Goal: Task Accomplishment & Management: Complete application form

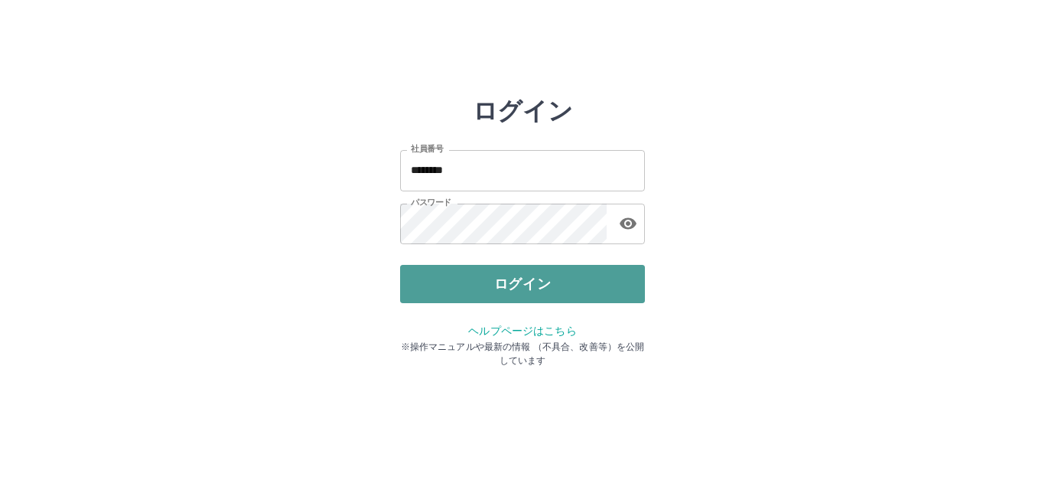
click at [476, 295] on button "ログイン" at bounding box center [522, 284] width 245 height 38
click at [499, 277] on button "ログイン" at bounding box center [522, 284] width 245 height 38
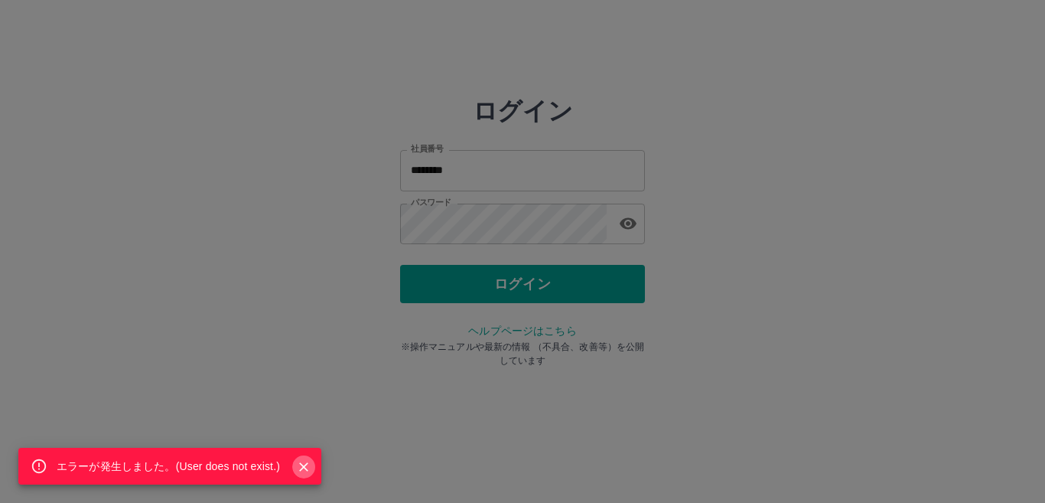
click at [306, 467] on icon "Close" at bounding box center [303, 466] width 15 height 15
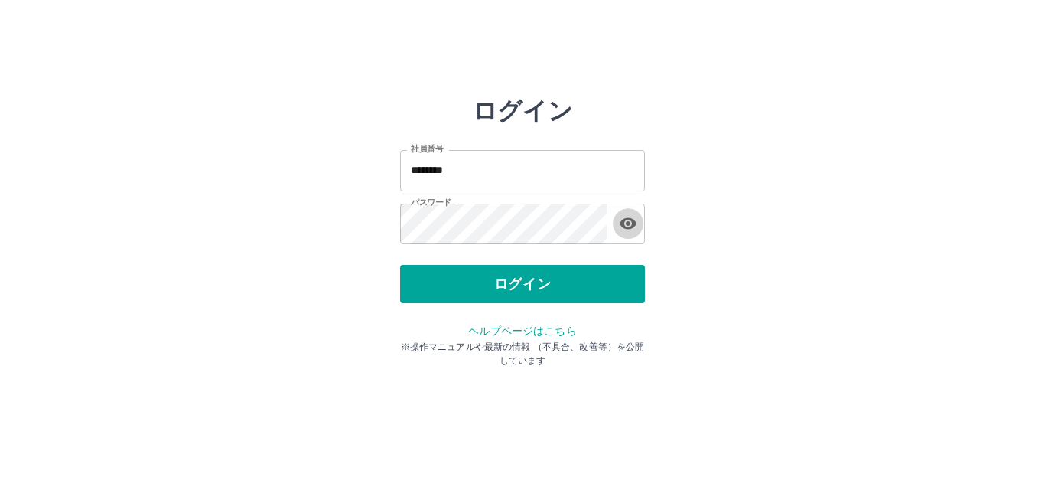
click at [626, 222] on icon "button" at bounding box center [628, 223] width 17 height 11
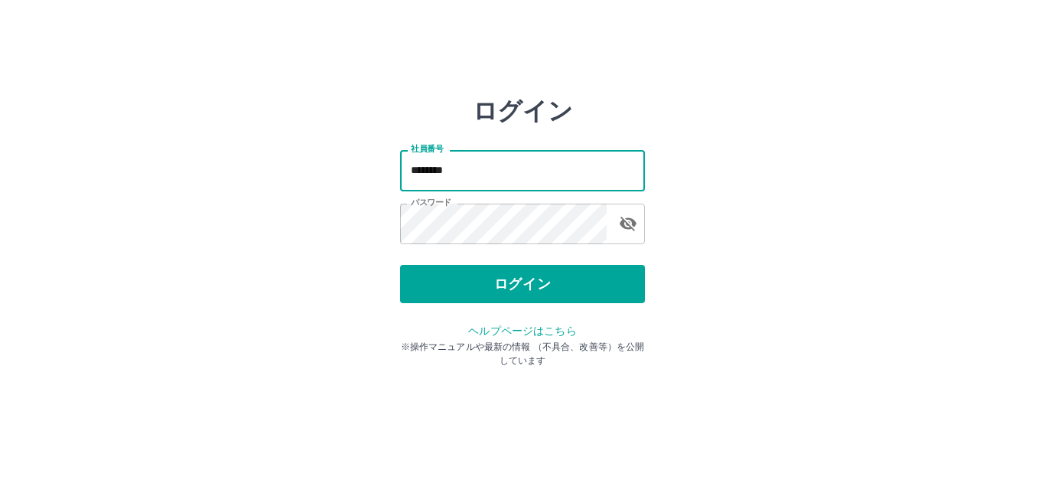
click at [594, 174] on input "********" at bounding box center [522, 170] width 245 height 41
type input "*"
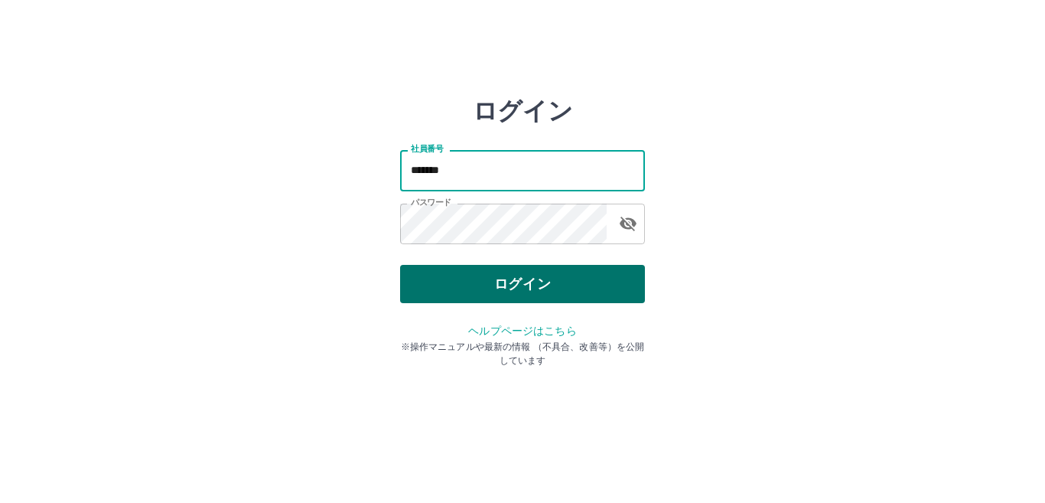
type input "*******"
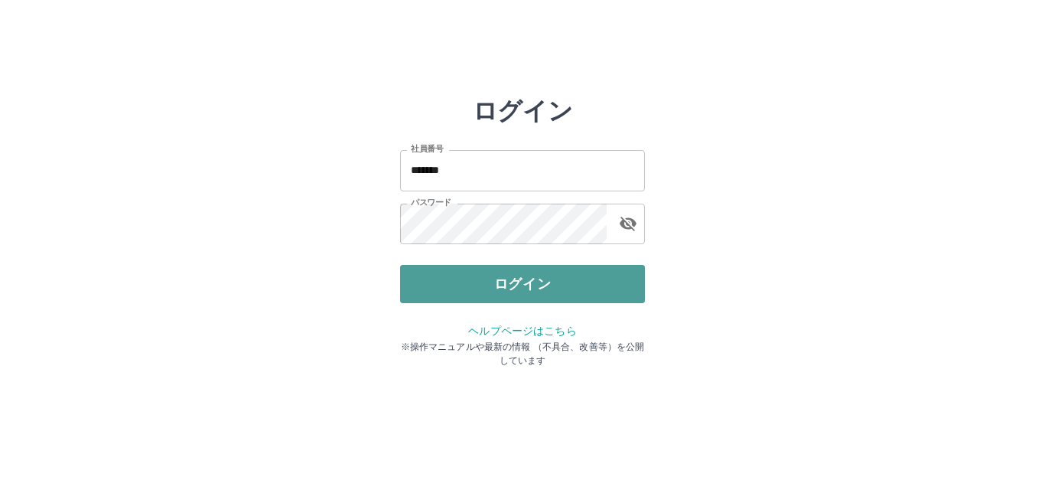
click at [556, 284] on button "ログイン" at bounding box center [522, 284] width 245 height 38
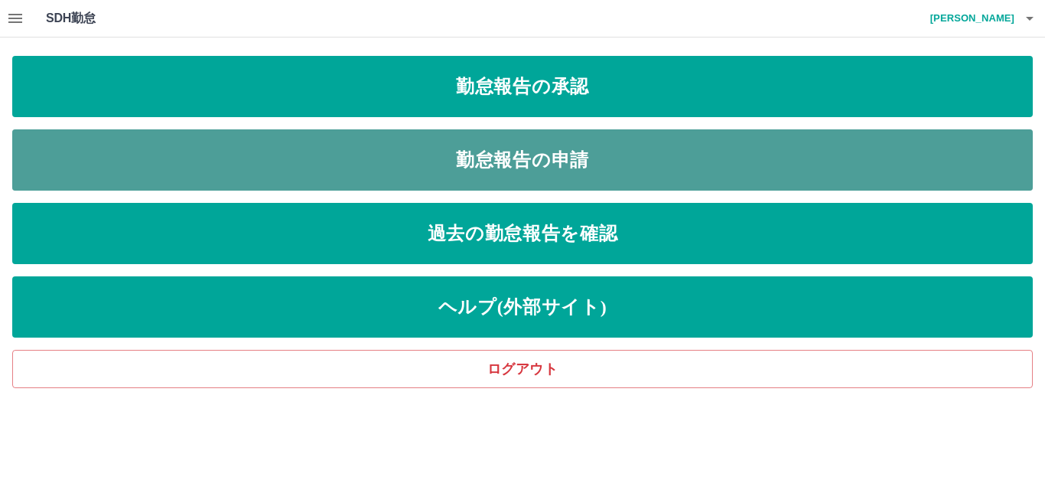
click at [608, 176] on link "勤怠報告の申請" at bounding box center [522, 159] width 1020 height 61
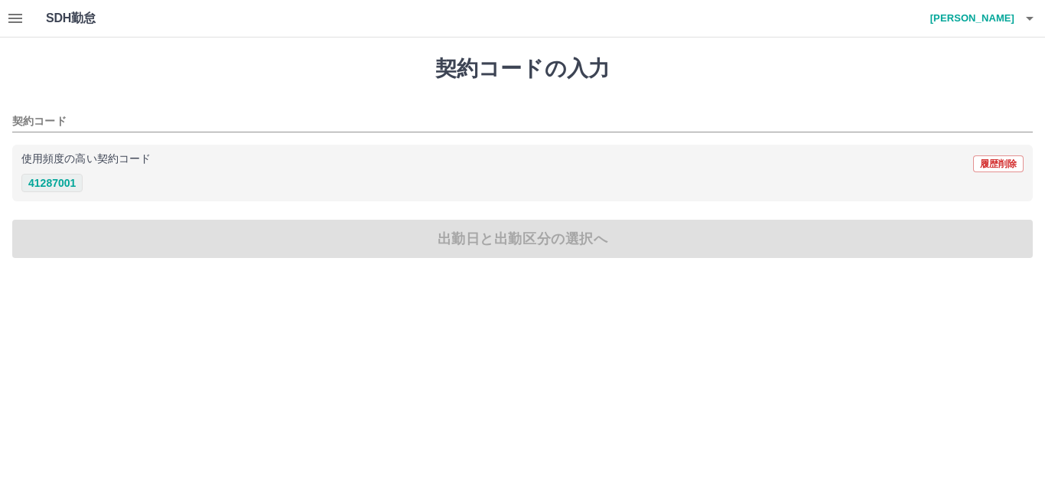
click at [68, 184] on button "41287001" at bounding box center [51, 183] width 61 height 18
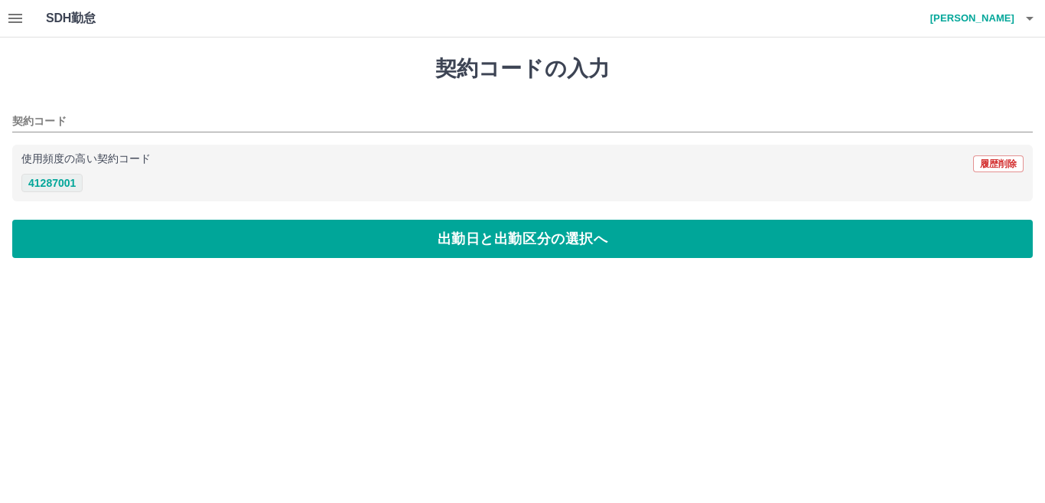
type input "********"
click at [64, 184] on button "41287001" at bounding box center [51, 183] width 61 height 18
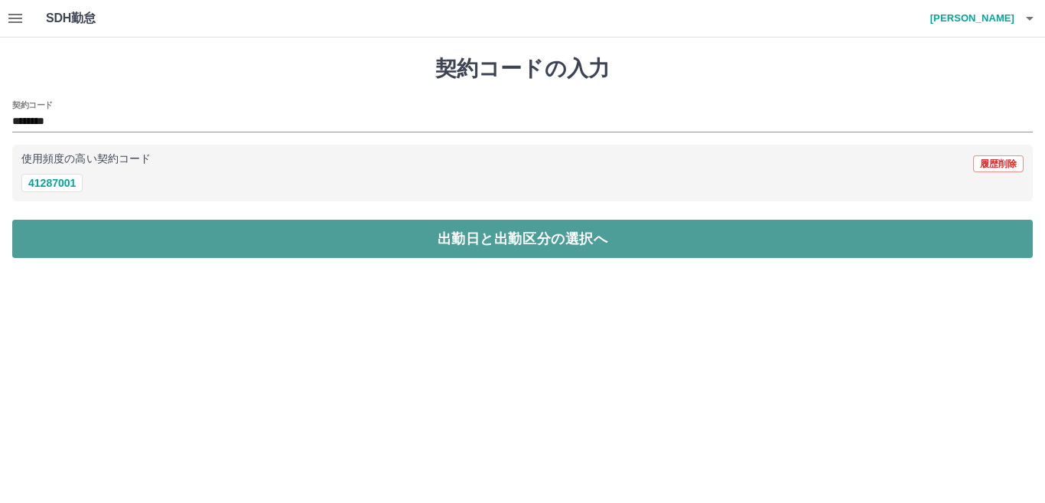
click at [251, 246] on button "出勤日と出勤区分の選択へ" at bounding box center [522, 239] width 1020 height 38
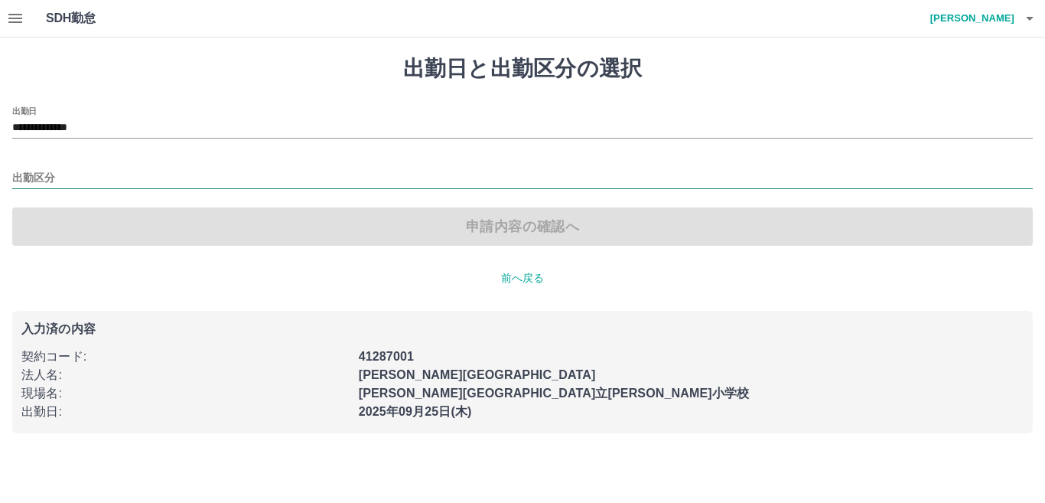
click at [75, 175] on input "出勤区分" at bounding box center [522, 178] width 1020 height 19
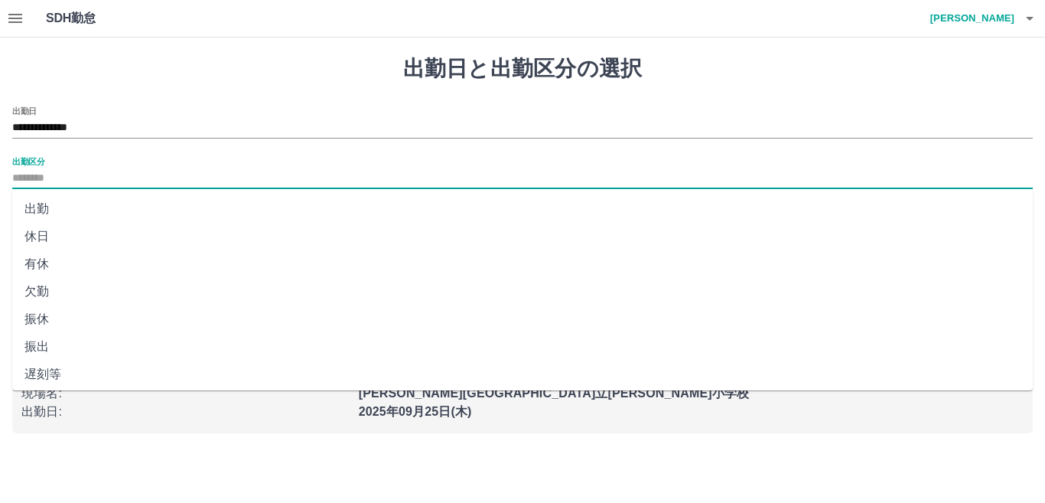
click at [65, 204] on li "出勤" at bounding box center [522, 209] width 1020 height 28
type input "**"
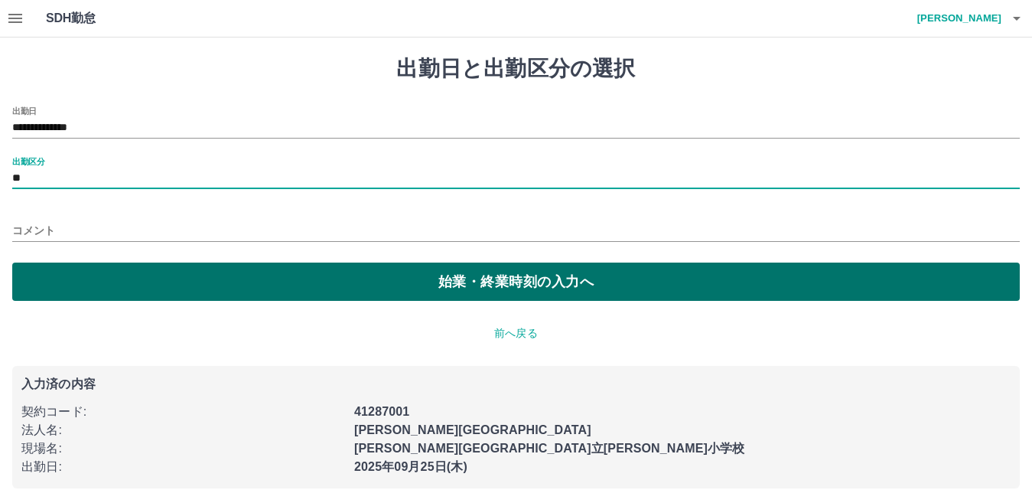
click at [179, 291] on button "始業・終業時刻の入力へ" at bounding box center [515, 281] width 1007 height 38
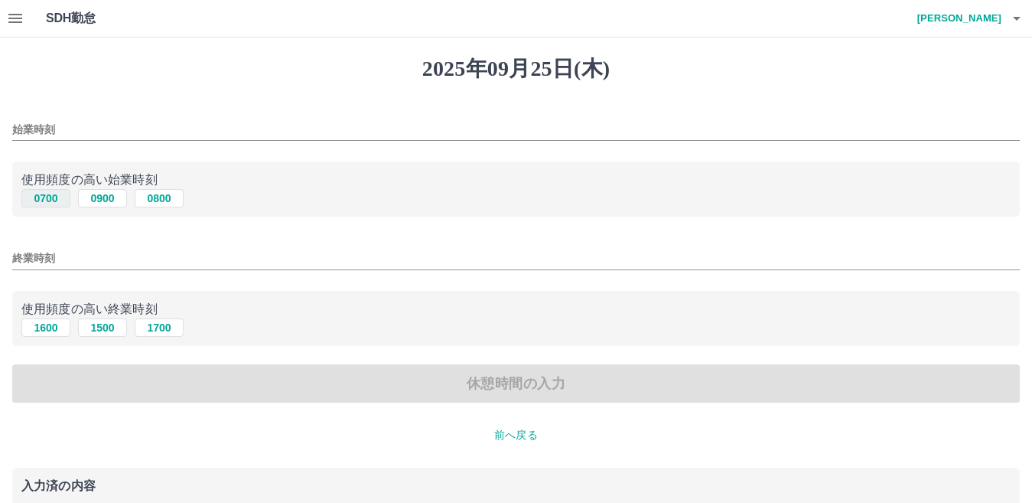
click at [47, 200] on button "0700" at bounding box center [45, 198] width 49 height 18
type input "****"
click at [57, 329] on button "1600" at bounding box center [45, 327] width 49 height 18
type input "****"
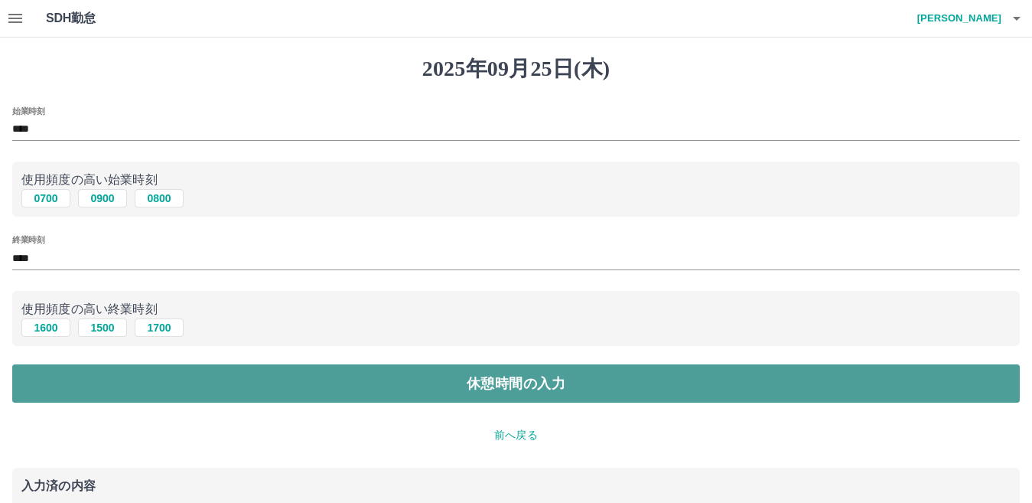
click at [354, 394] on button "休憩時間の入力" at bounding box center [515, 383] width 1007 height 38
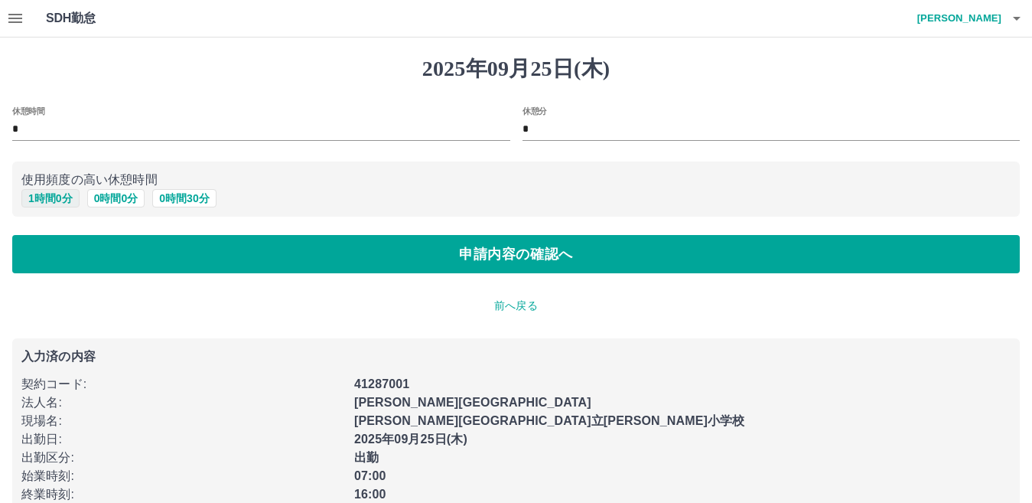
click at [67, 196] on button "1 時間 0 分" at bounding box center [50, 198] width 58 height 18
type input "*"
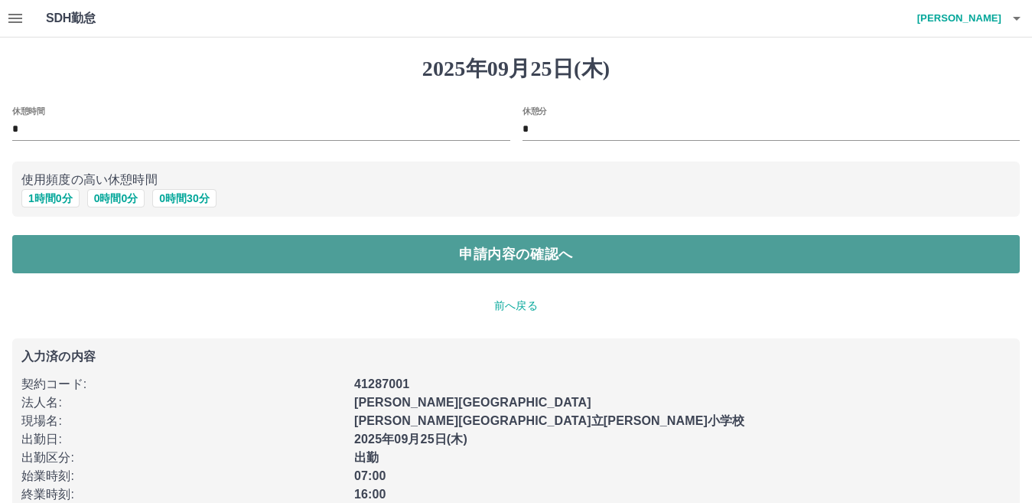
click at [306, 260] on button "申請内容の確認へ" at bounding box center [515, 254] width 1007 height 38
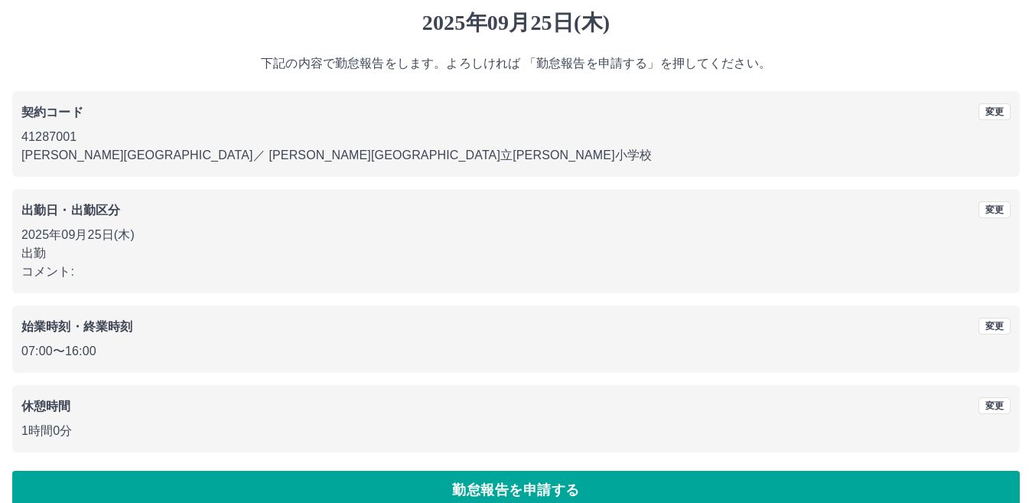
scroll to position [70, 0]
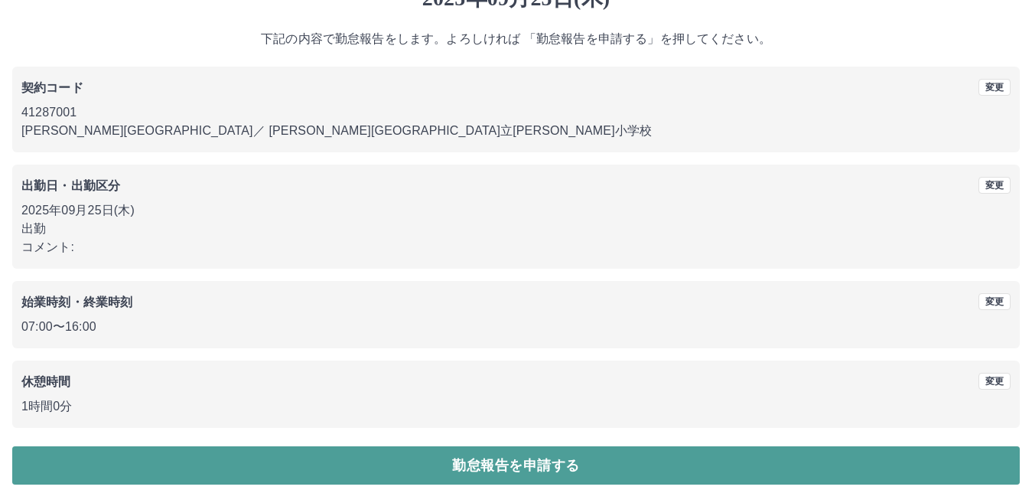
click at [718, 455] on button "勤怠報告を申請する" at bounding box center [515, 465] width 1007 height 38
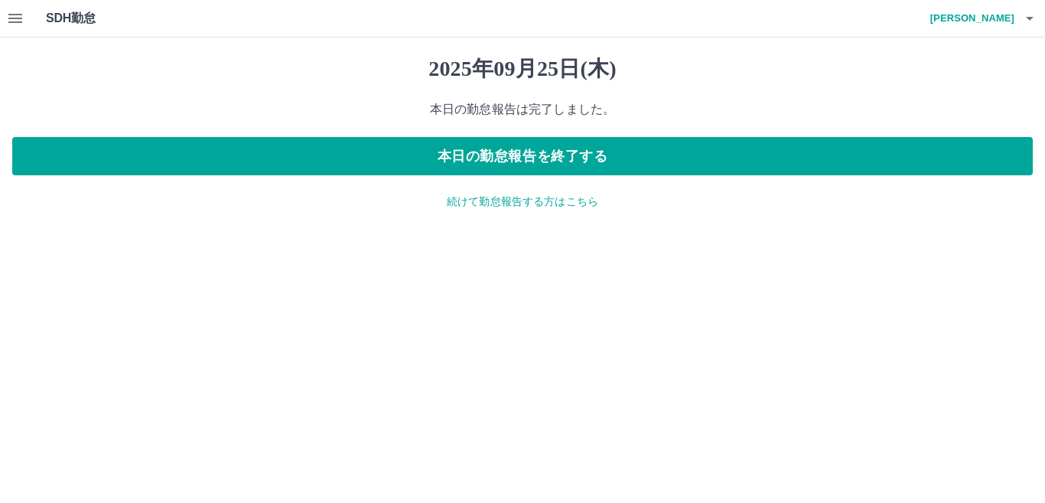
click at [535, 202] on p "続けて勤怠報告する方はこちら" at bounding box center [522, 202] width 1020 height 16
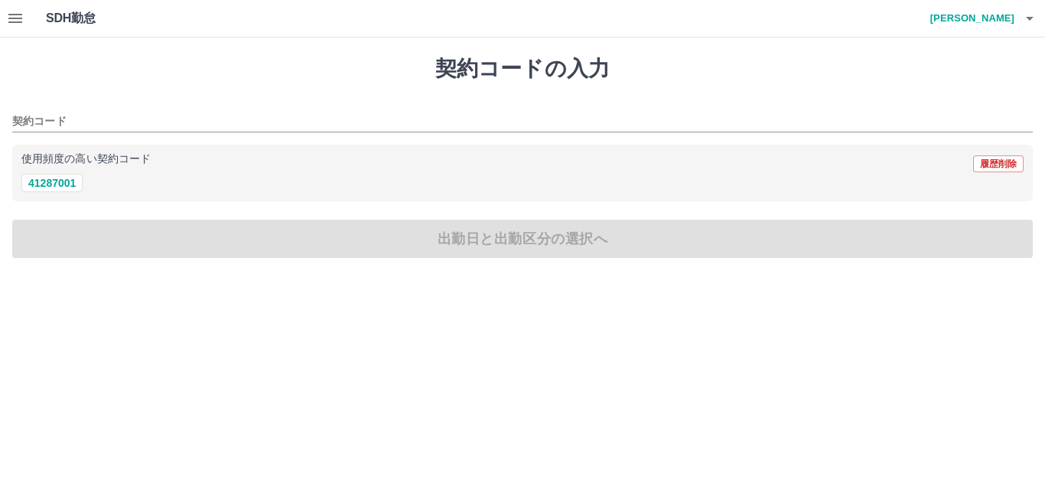
click at [14, 21] on icon "button" at bounding box center [15, 18] width 14 height 9
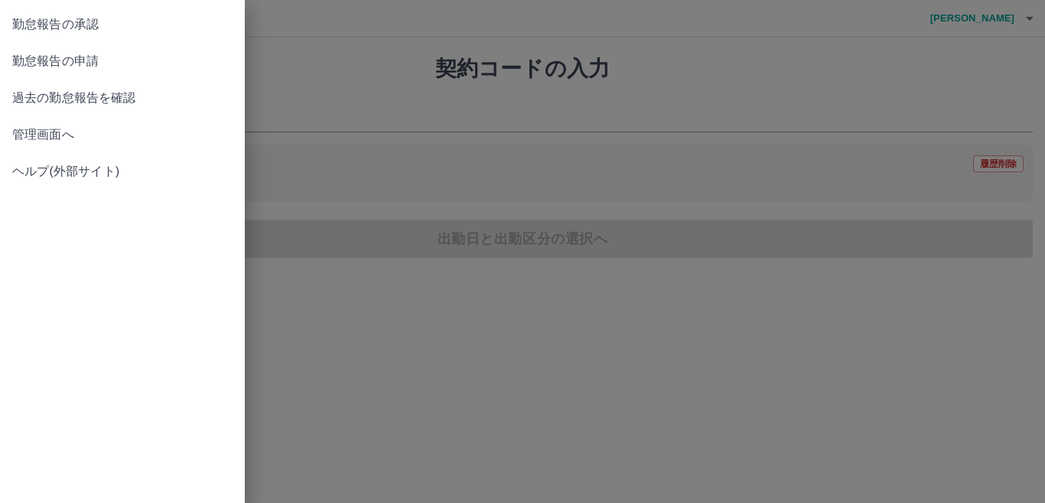
click at [20, 21] on span "勤怠報告の承認" at bounding box center [122, 24] width 220 height 18
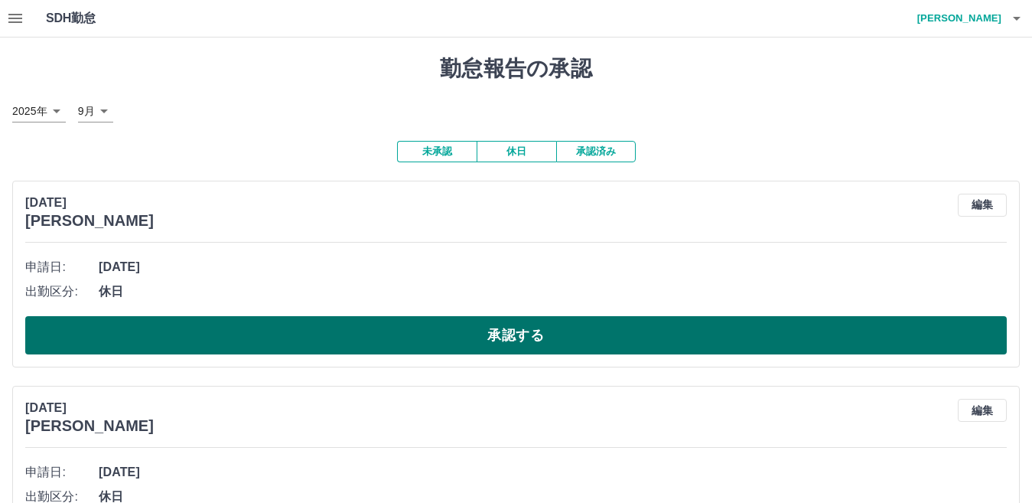
click at [353, 349] on button "承認する" at bounding box center [515, 335] width 981 height 38
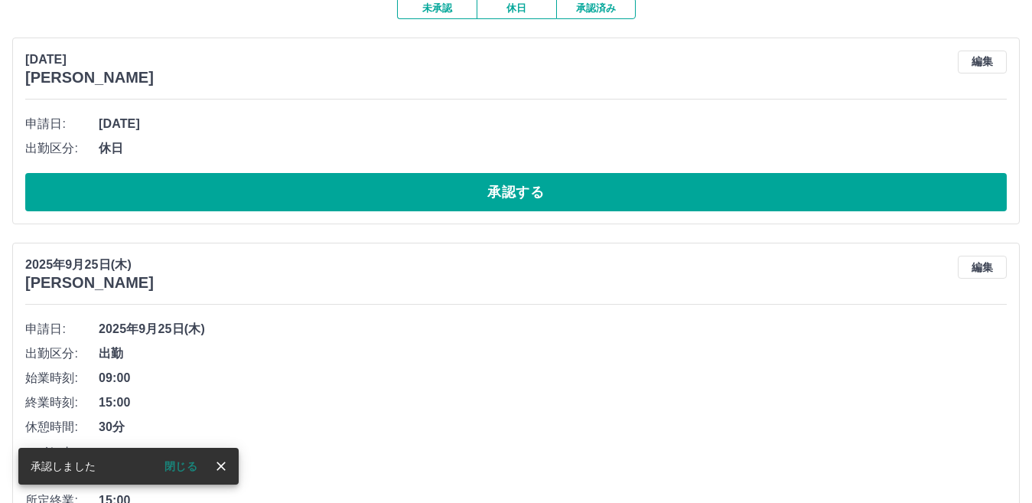
scroll to position [153, 0]
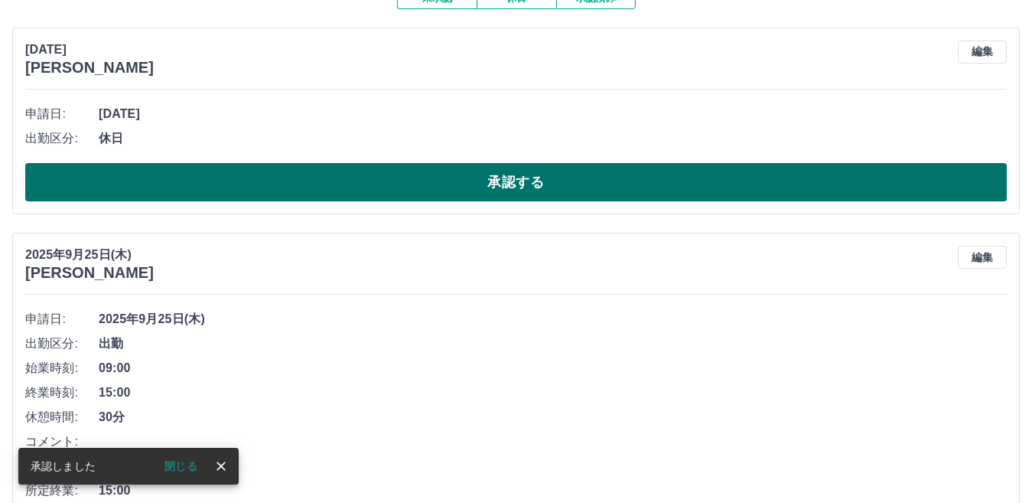
click at [389, 177] on button "承認する" at bounding box center [515, 182] width 981 height 38
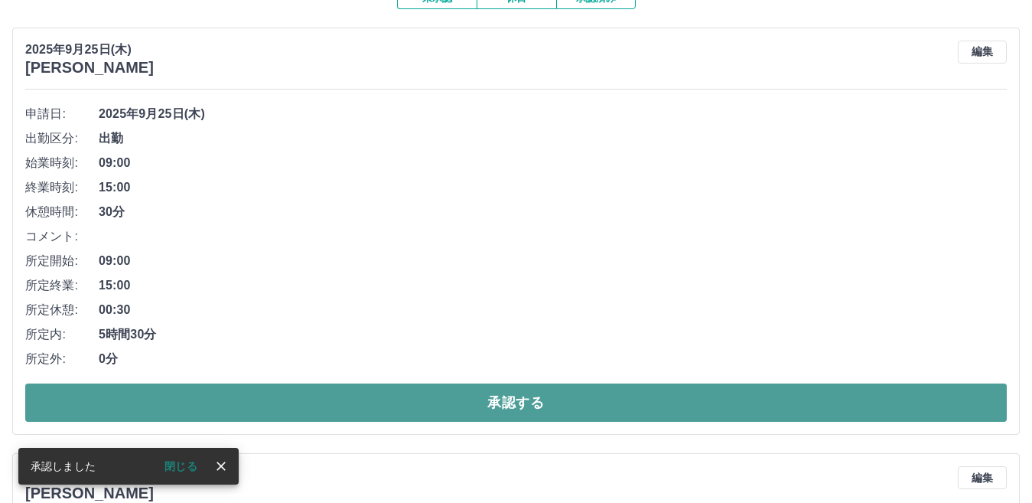
click at [508, 404] on button "承認する" at bounding box center [515, 402] width 981 height 38
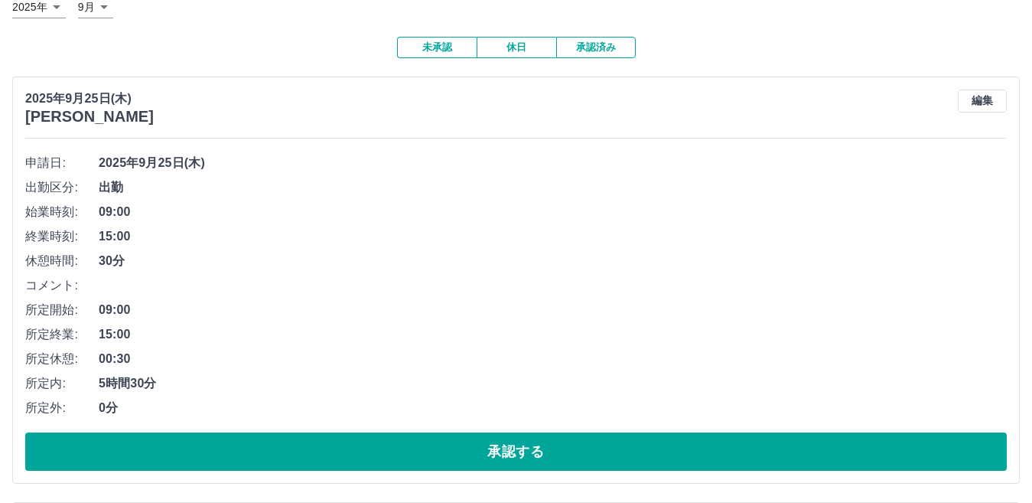
scroll to position [76, 0]
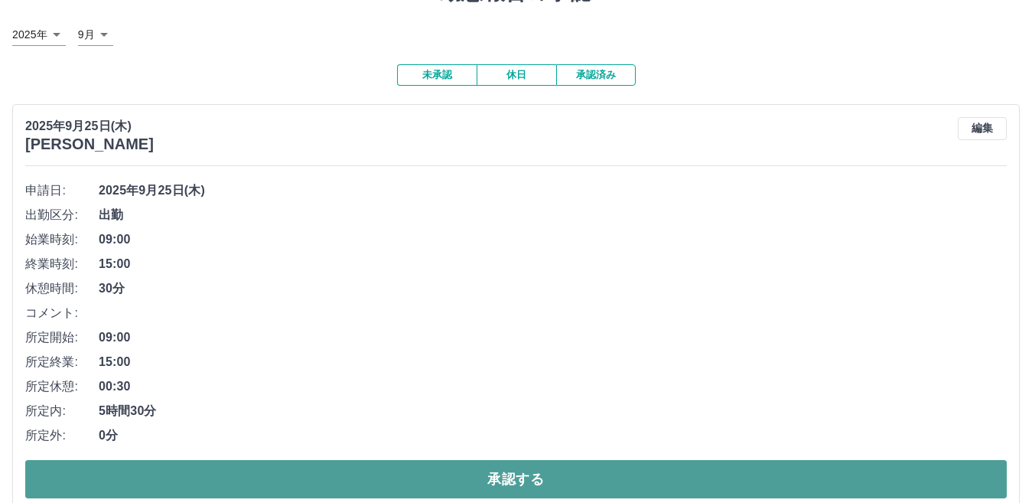
click at [616, 474] on button "承認する" at bounding box center [515, 479] width 981 height 38
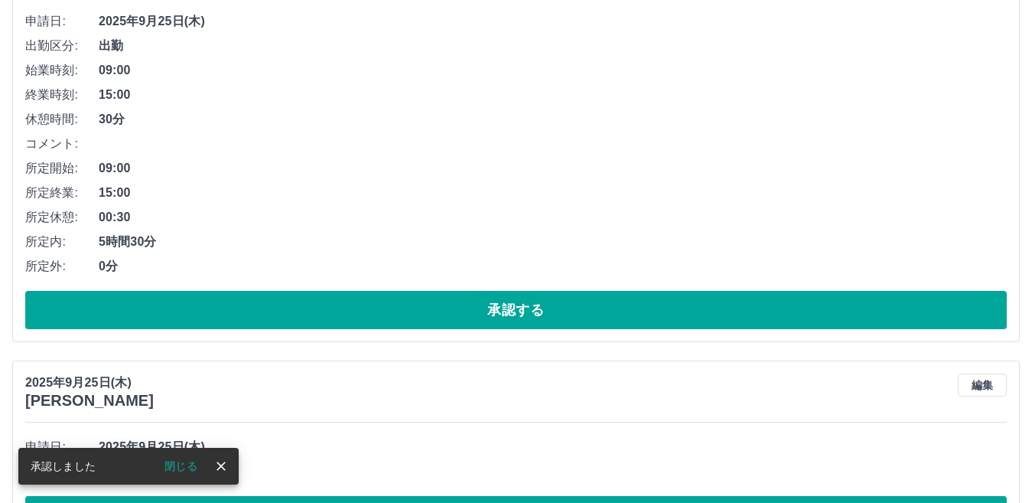
scroll to position [306, 0]
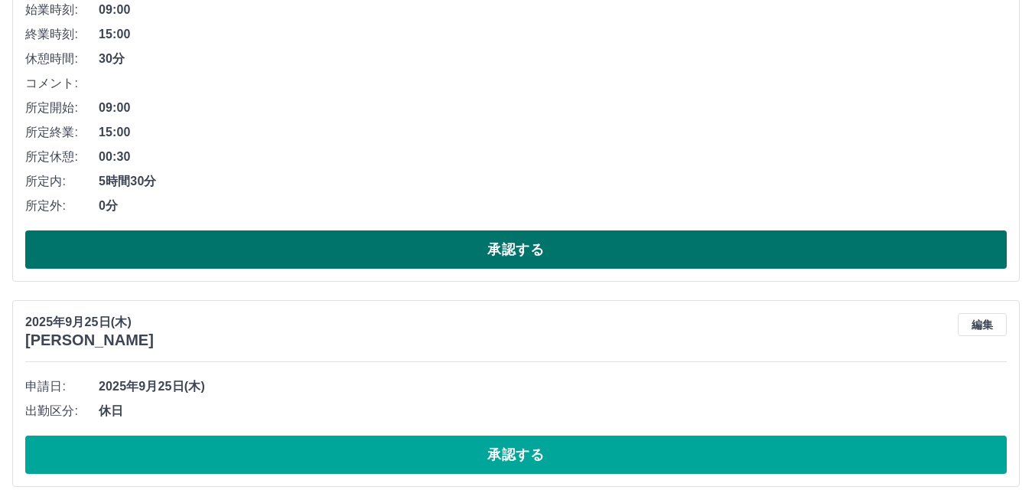
click at [593, 254] on button "承認する" at bounding box center [515, 249] width 981 height 38
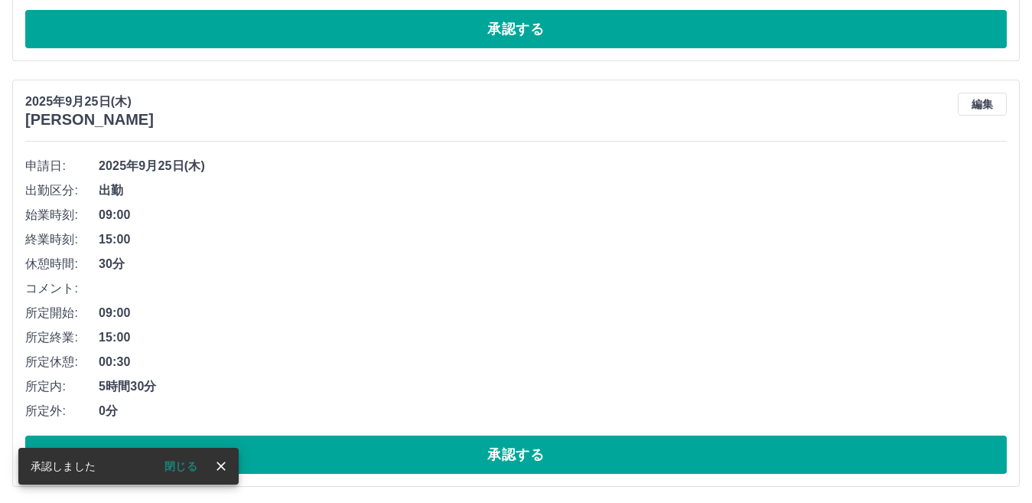
scroll to position [0, 0]
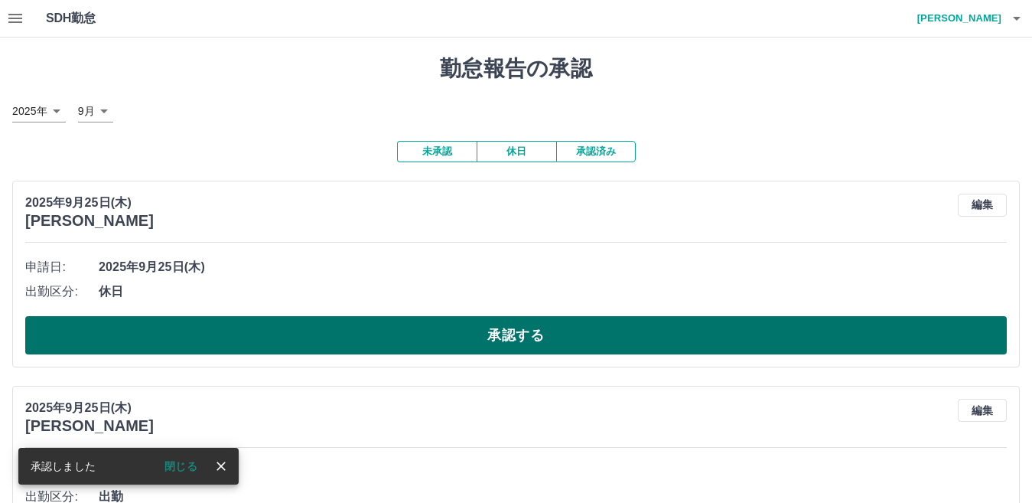
click at [553, 343] on button "承認する" at bounding box center [515, 335] width 981 height 38
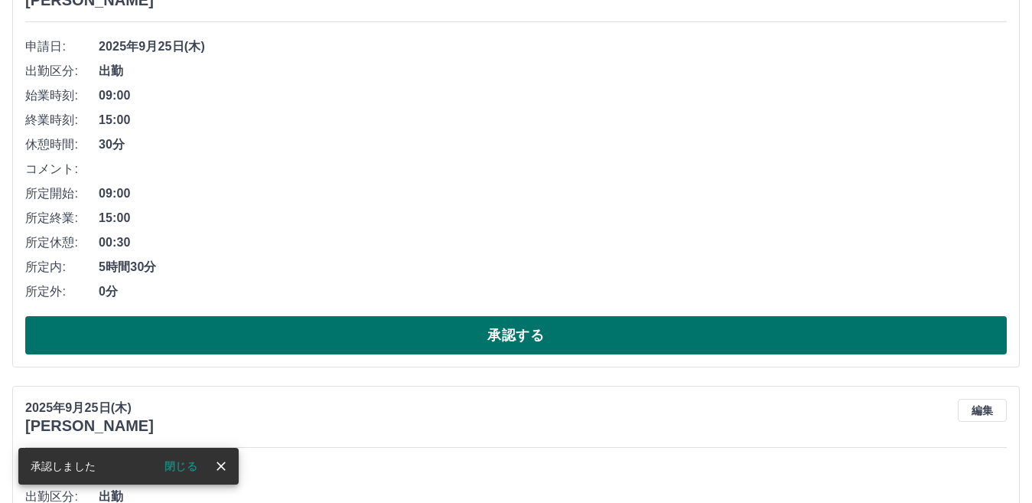
scroll to position [229, 0]
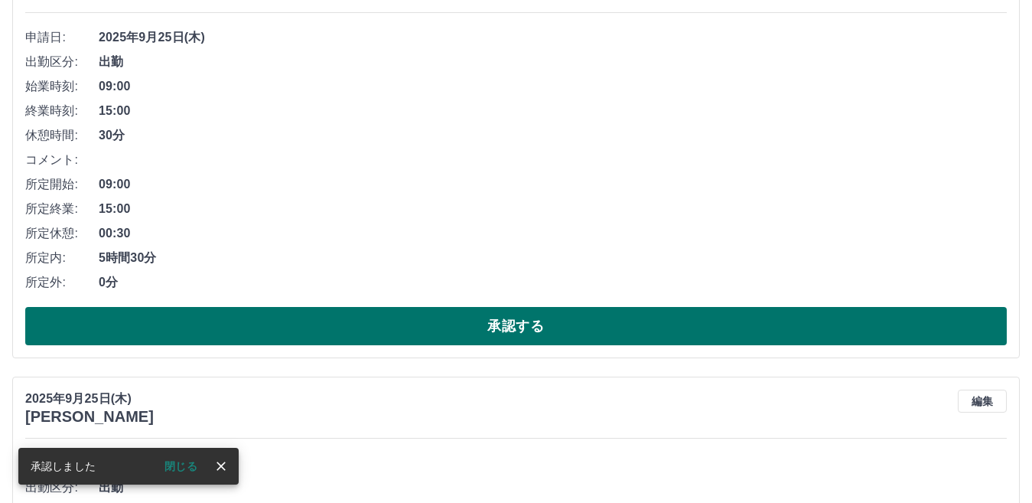
click at [870, 317] on button "承認する" at bounding box center [515, 326] width 981 height 38
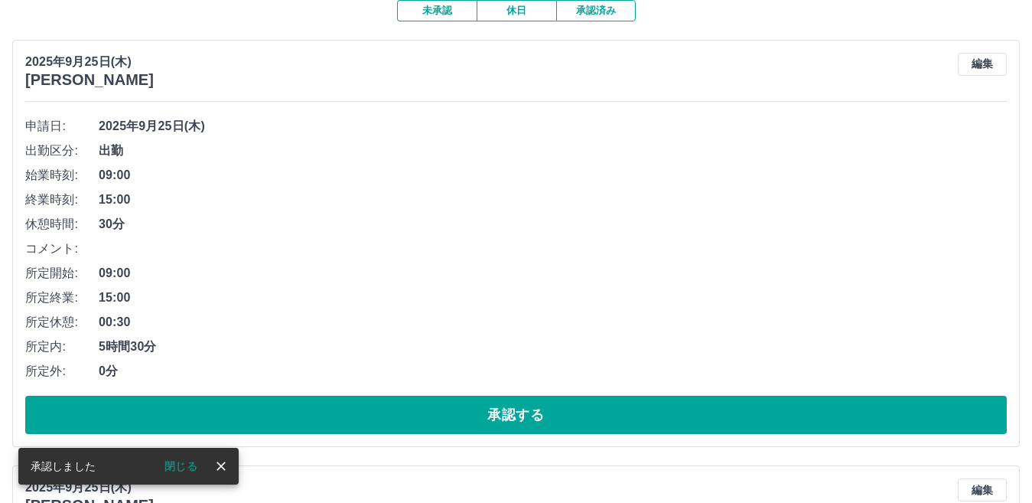
scroll to position [153, 0]
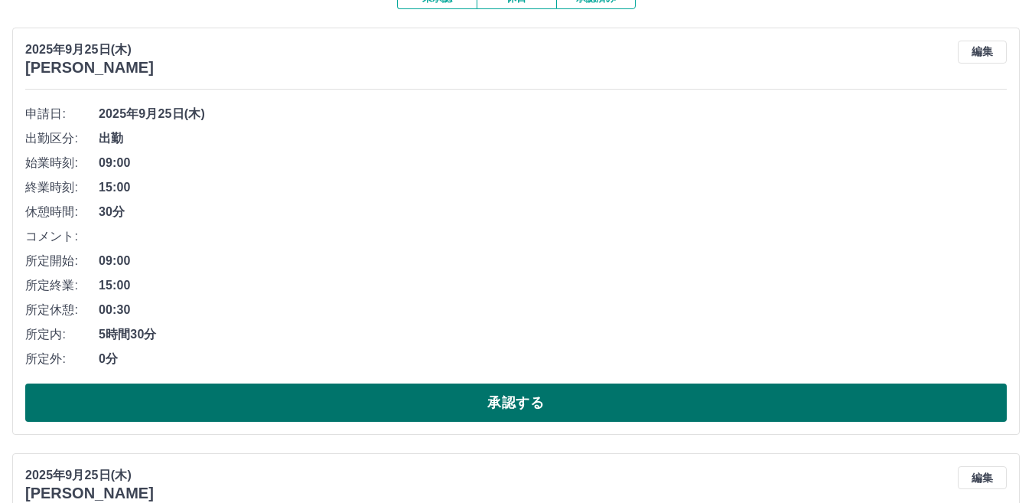
click at [792, 397] on button "承認する" at bounding box center [515, 402] width 981 height 38
click at [721, 398] on button "承認する" at bounding box center [515, 402] width 981 height 38
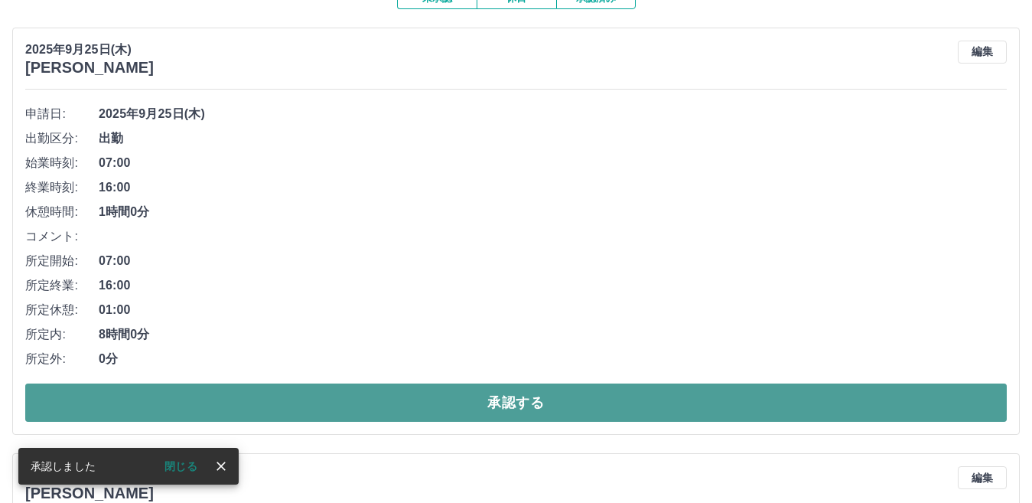
click at [701, 395] on button "承認する" at bounding box center [515, 402] width 981 height 38
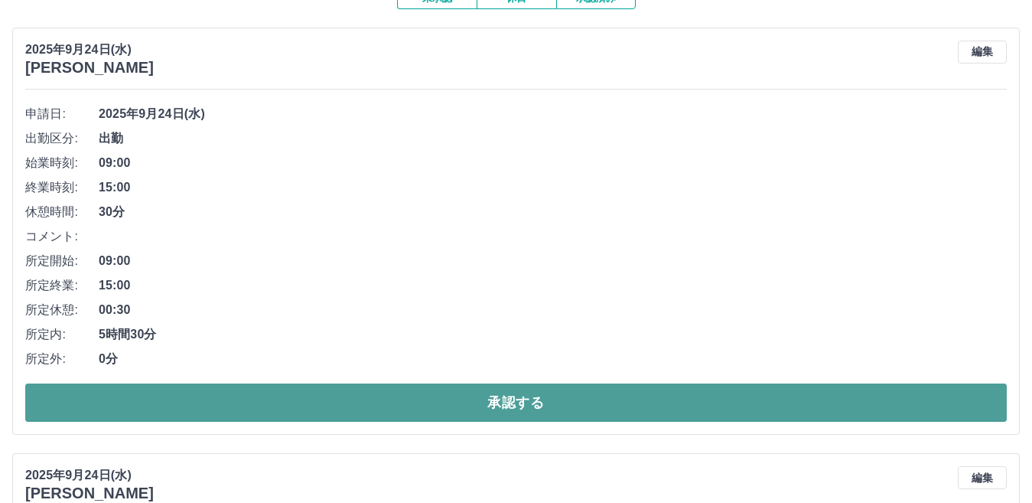
click at [659, 402] on button "承認する" at bounding box center [515, 402] width 981 height 38
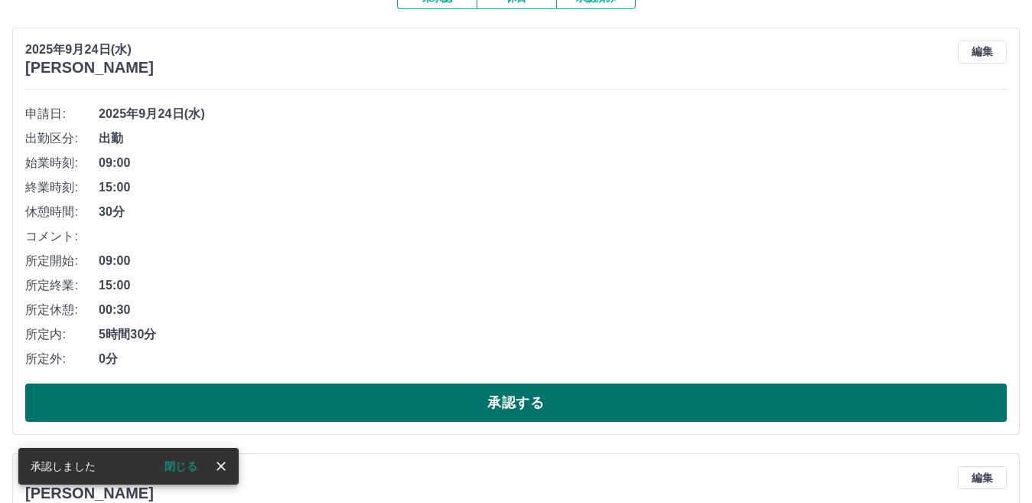
click at [675, 406] on button "承認する" at bounding box center [515, 402] width 981 height 38
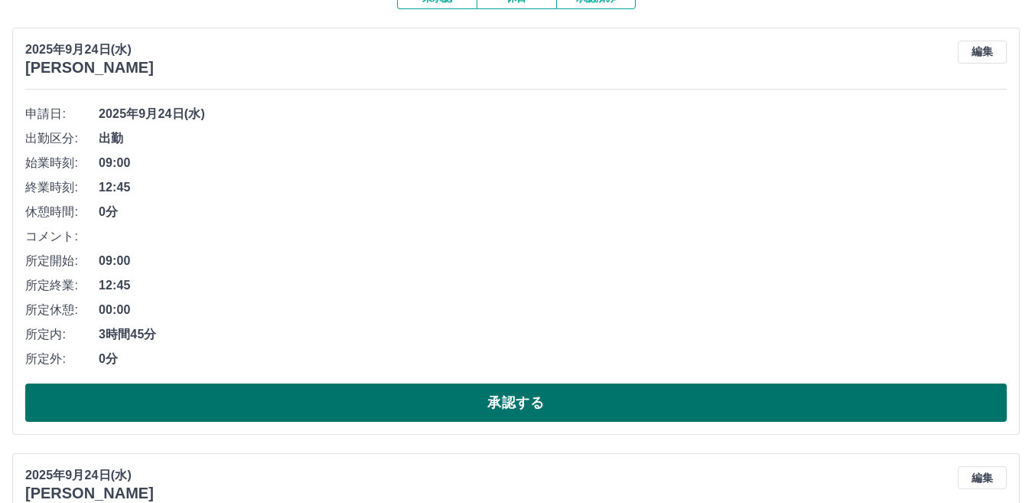
scroll to position [76, 0]
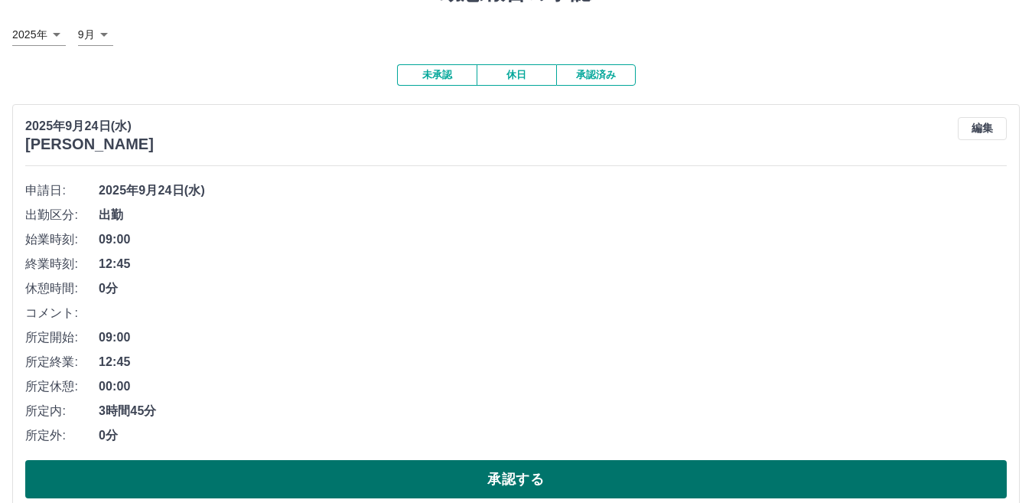
click at [676, 479] on button "承認する" at bounding box center [515, 479] width 981 height 38
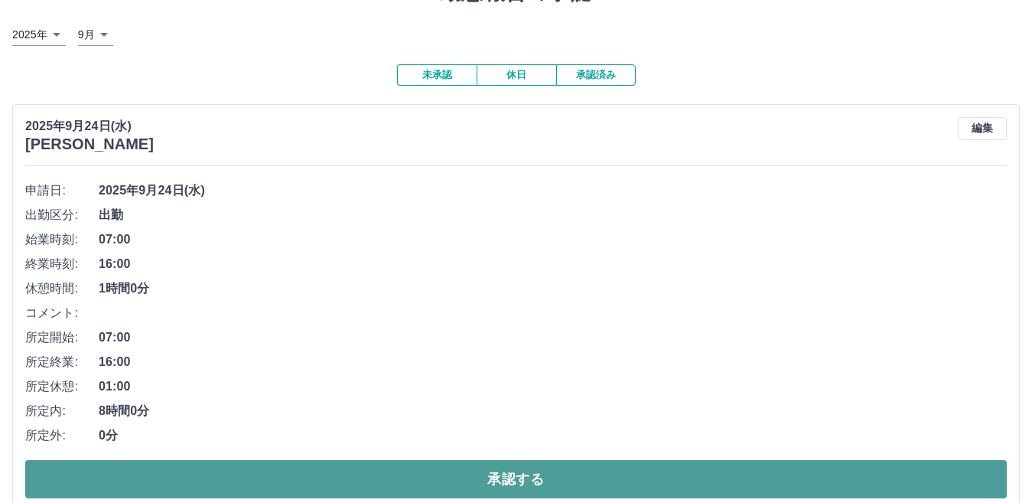
click at [614, 486] on button "承認する" at bounding box center [515, 479] width 981 height 38
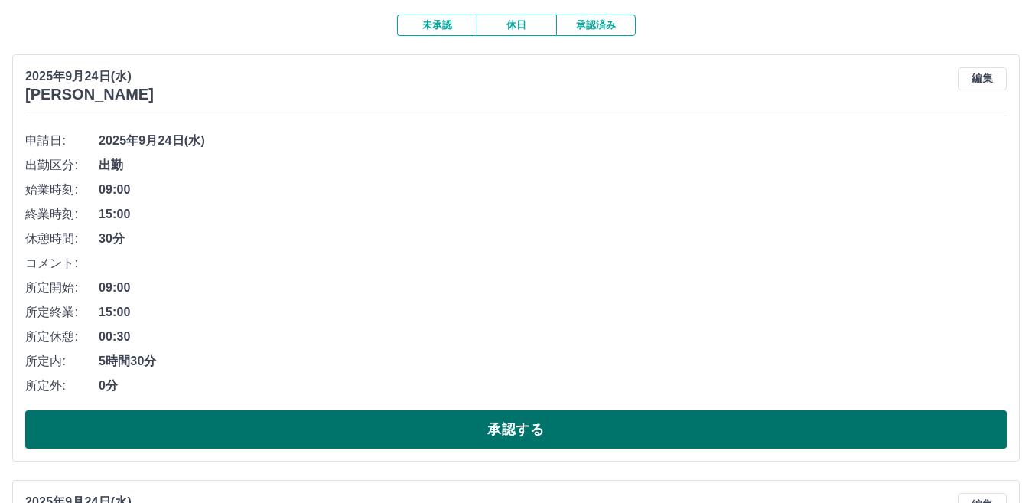
scroll to position [153, 0]
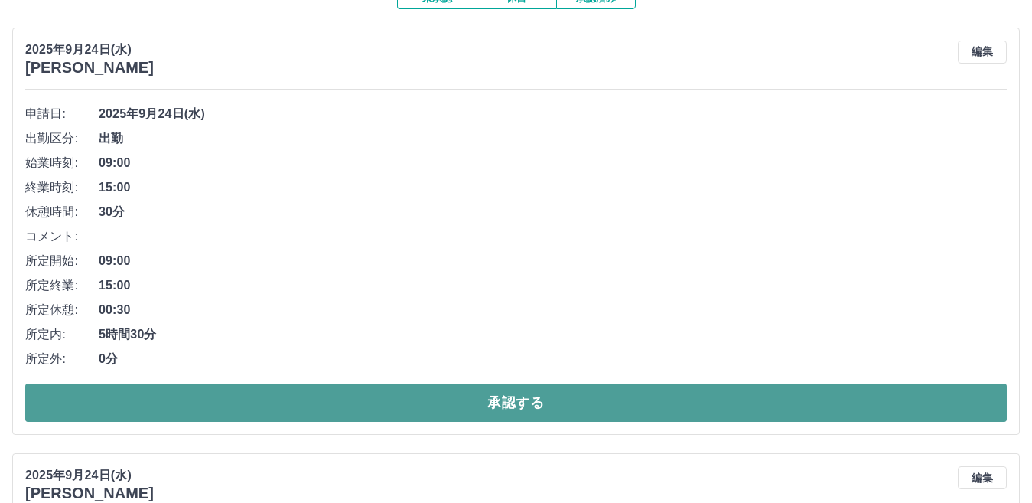
click at [617, 407] on button "承認する" at bounding box center [515, 402] width 981 height 38
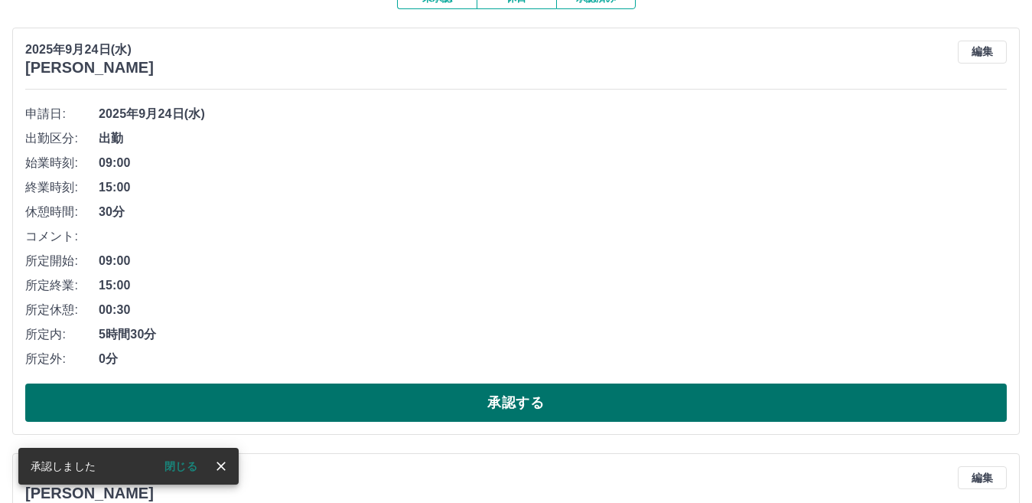
click at [587, 412] on button "承認する" at bounding box center [515, 402] width 981 height 38
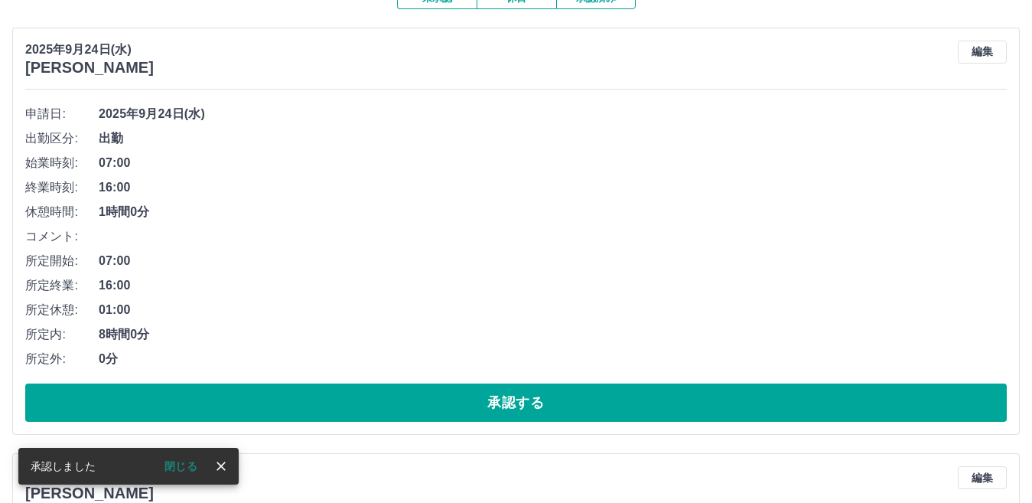
click at [584, 411] on button "承認する" at bounding box center [515, 402] width 981 height 38
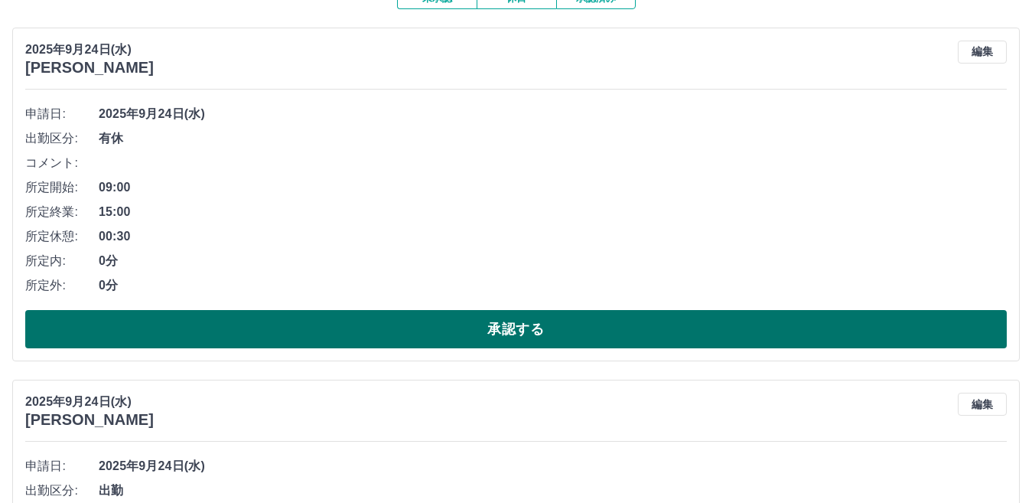
click at [602, 336] on button "承認する" at bounding box center [515, 329] width 981 height 38
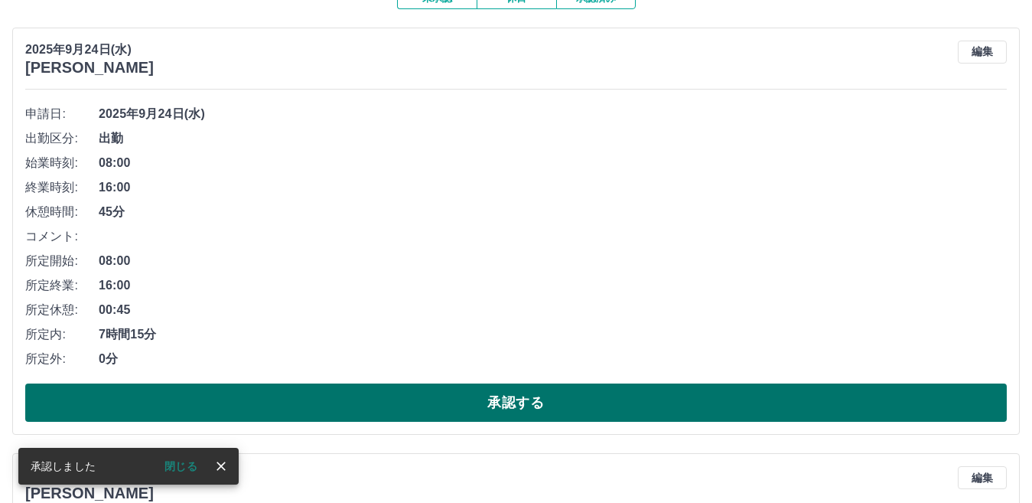
click at [602, 408] on button "承認する" at bounding box center [515, 402] width 981 height 38
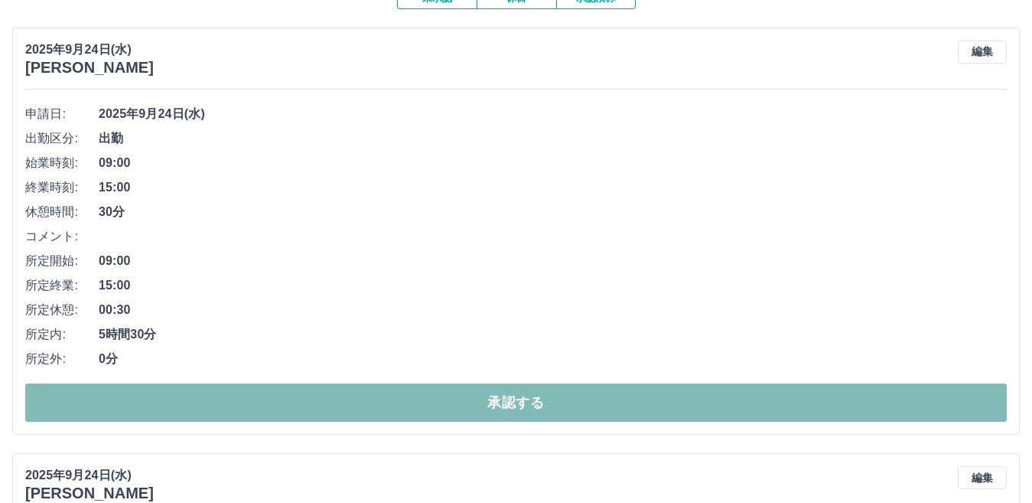
click at [601, 408] on button "承認する" at bounding box center [515, 402] width 981 height 38
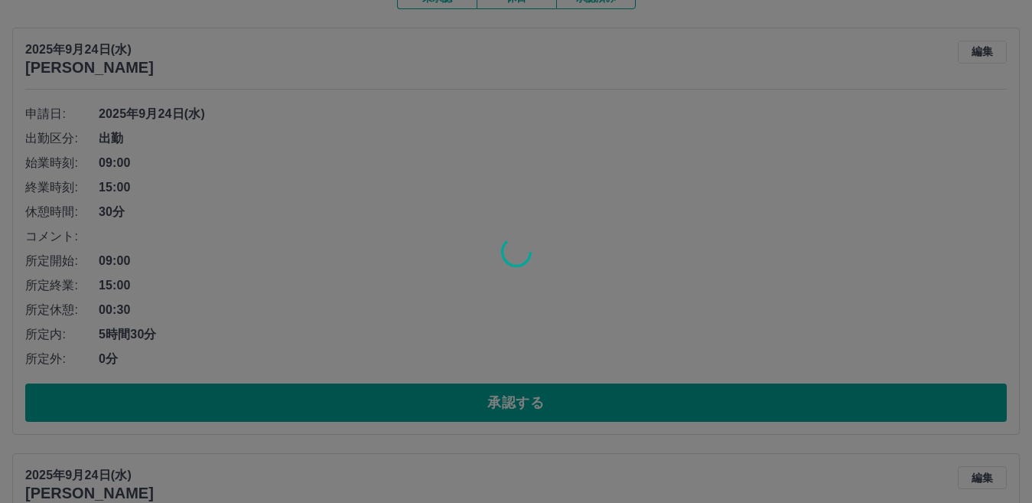
drag, startPoint x: 601, startPoint y: 408, endPoint x: 535, endPoint y: 315, distance: 113.5
click at [535, 315] on div at bounding box center [516, 251] width 1032 height 503
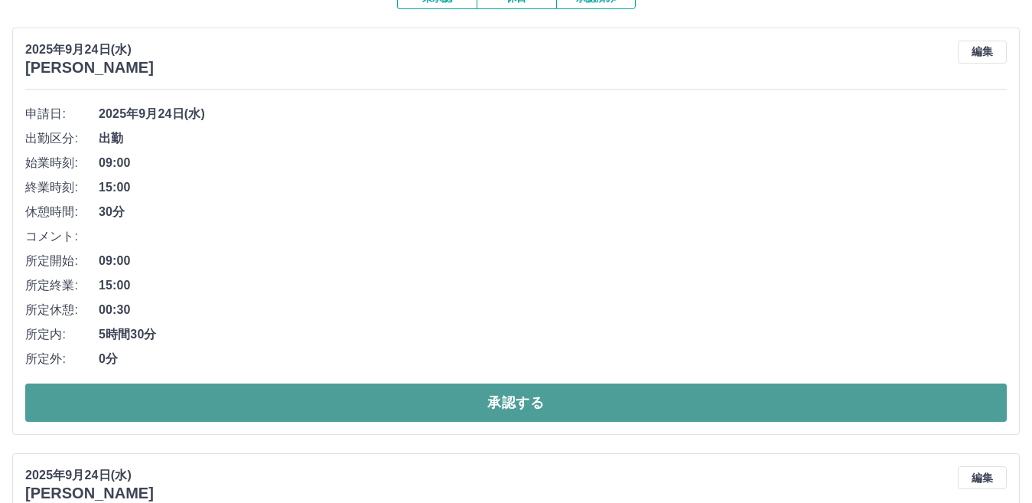
click at [571, 403] on button "承認する" at bounding box center [515, 402] width 981 height 38
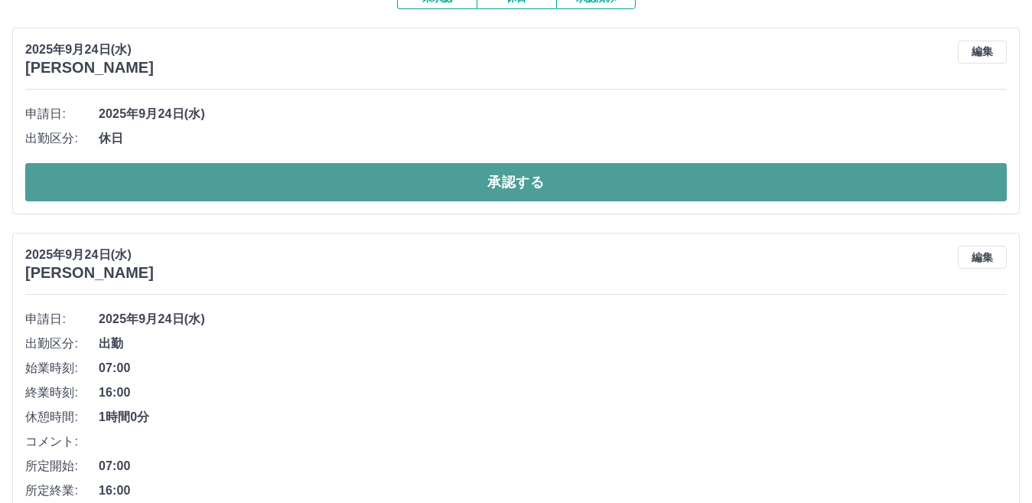
click at [553, 190] on button "承認する" at bounding box center [515, 182] width 981 height 38
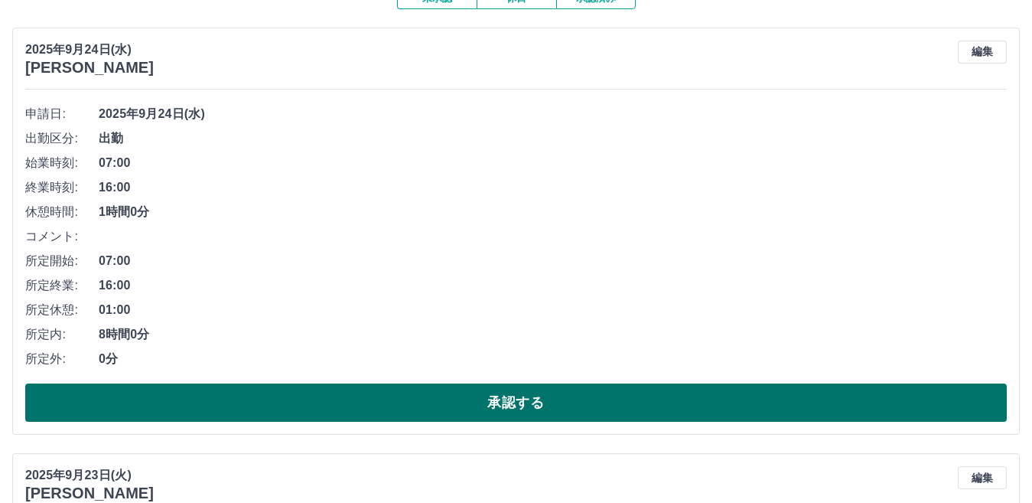
click at [605, 405] on button "承認する" at bounding box center [515, 402] width 981 height 38
click at [606, 407] on button "承認する" at bounding box center [515, 402] width 981 height 38
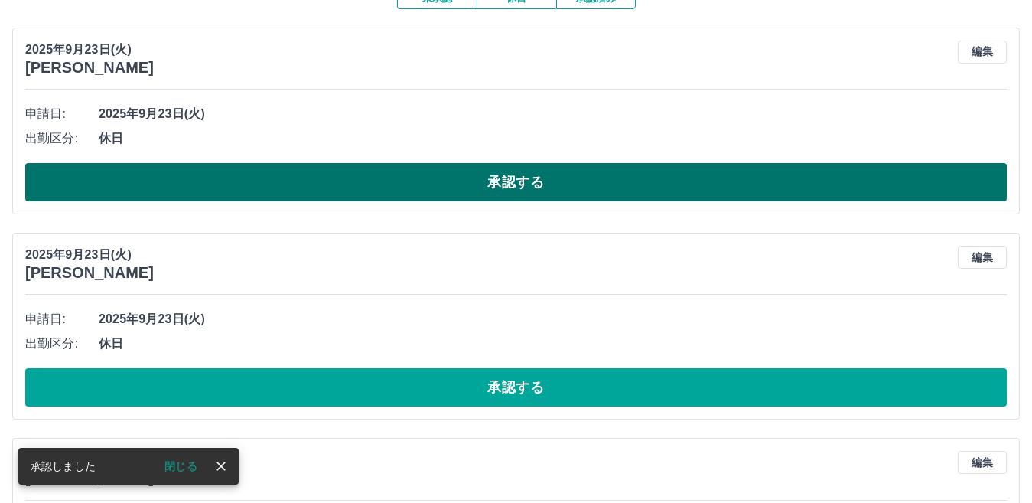
click at [585, 176] on button "承認する" at bounding box center [515, 182] width 981 height 38
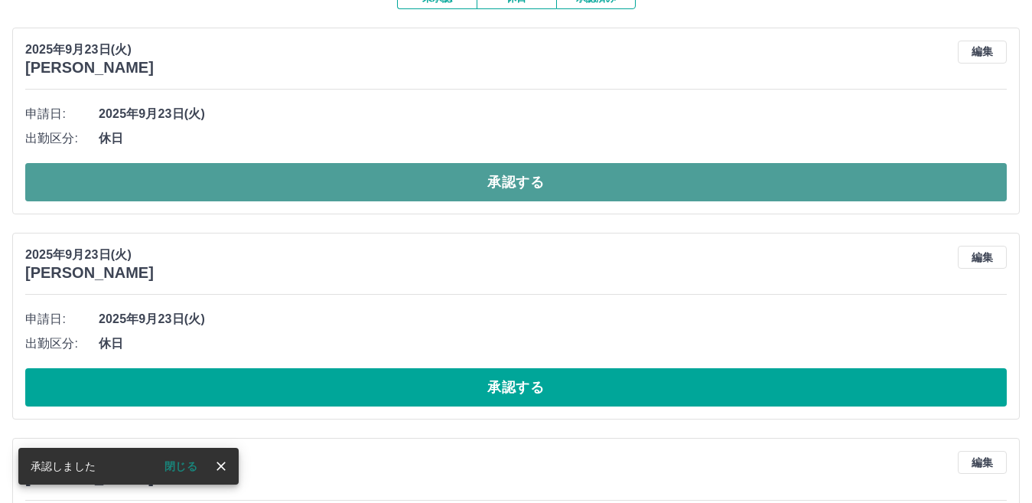
drag, startPoint x: 586, startPoint y: 176, endPoint x: 529, endPoint y: 185, distance: 57.3
click at [529, 185] on button "承認する" at bounding box center [515, 182] width 981 height 38
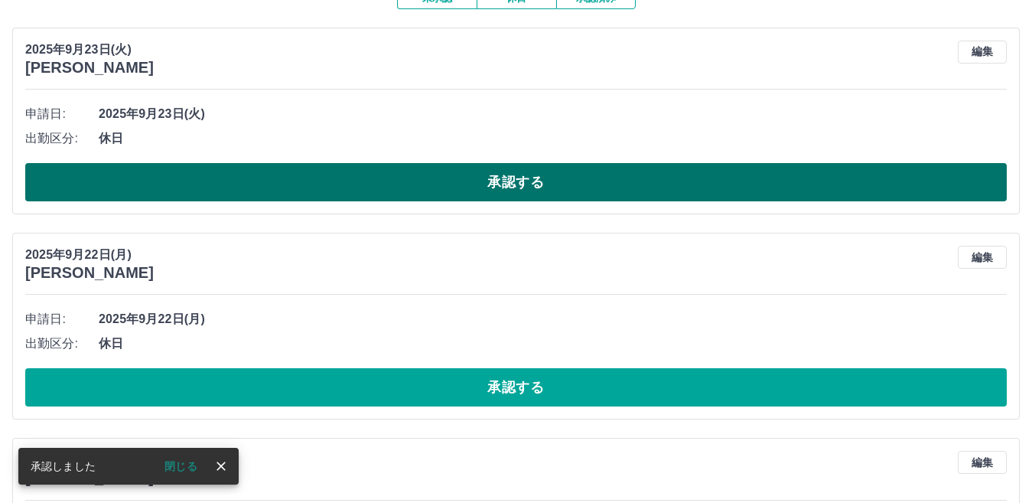
click at [535, 176] on button "承認する" at bounding box center [515, 182] width 981 height 38
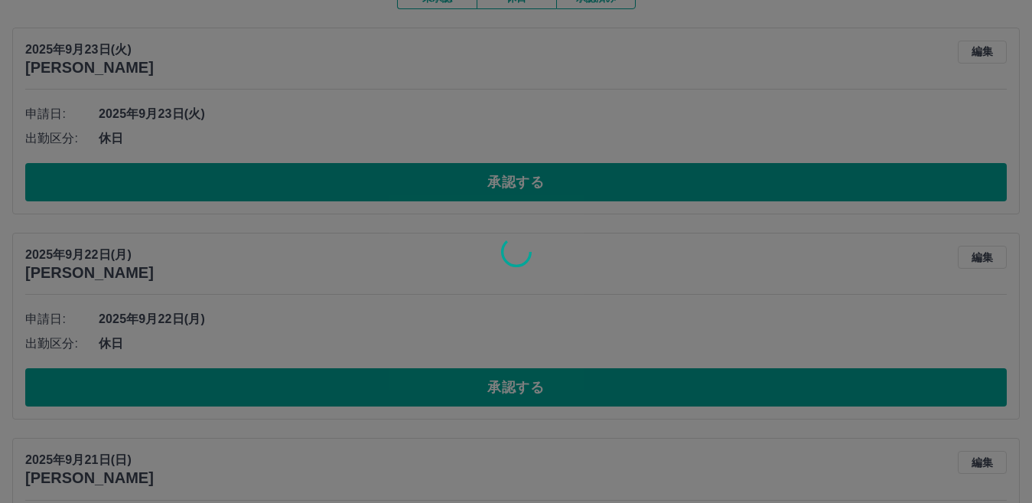
drag, startPoint x: 535, startPoint y: 176, endPoint x: 490, endPoint y: 197, distance: 48.9
click at [490, 197] on div at bounding box center [516, 251] width 1032 height 503
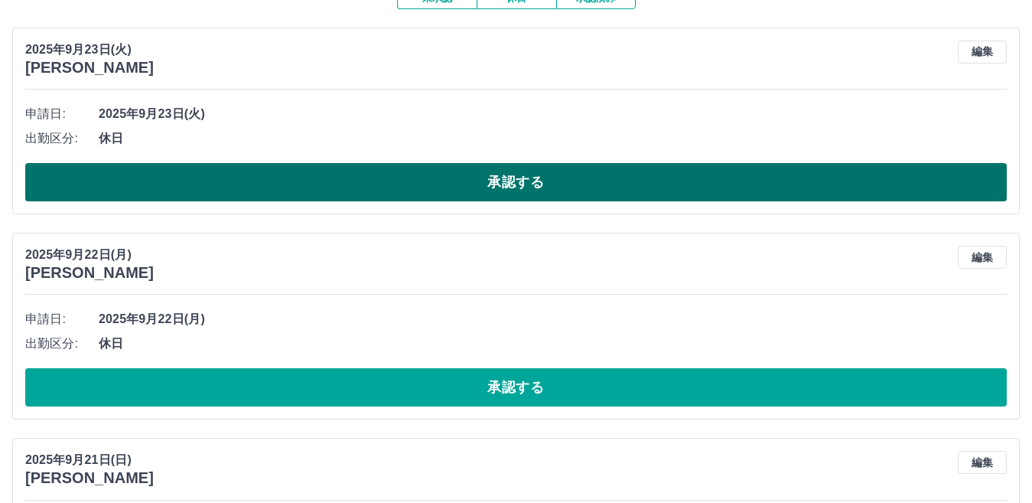
click at [490, 195] on button "承認する" at bounding box center [515, 182] width 981 height 38
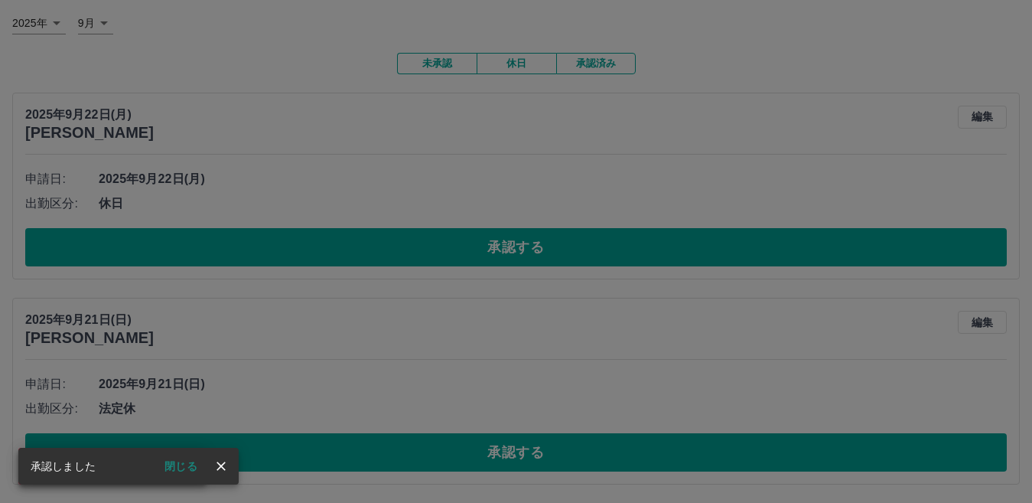
scroll to position [89, 0]
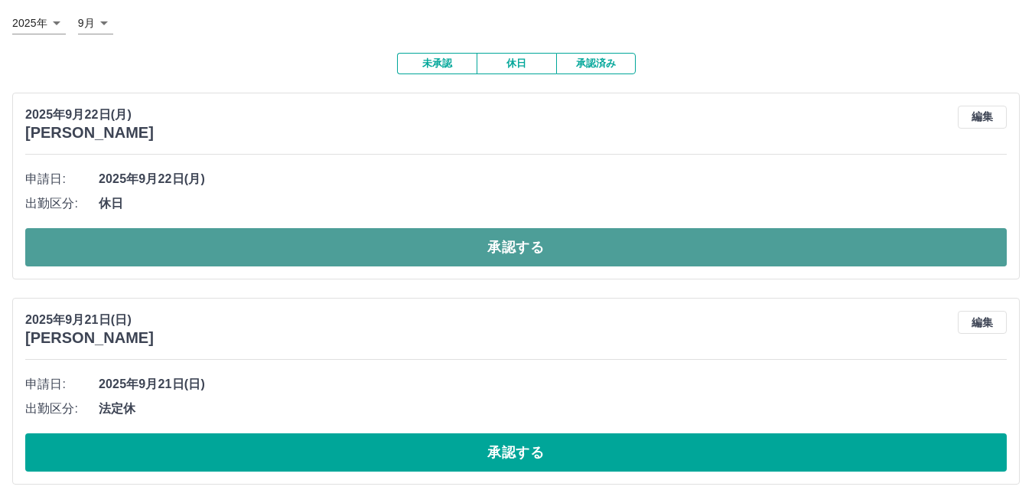
click at [496, 244] on button "承認する" at bounding box center [515, 247] width 981 height 38
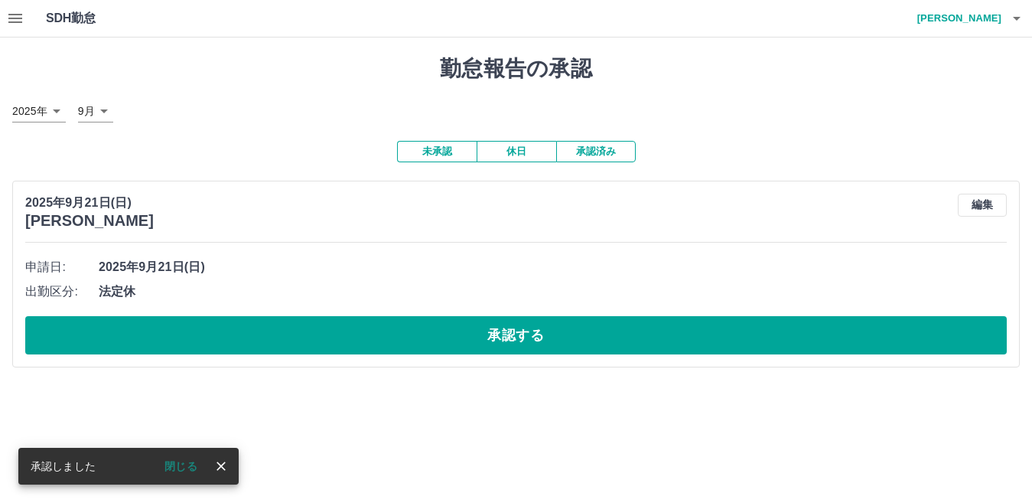
scroll to position [0, 0]
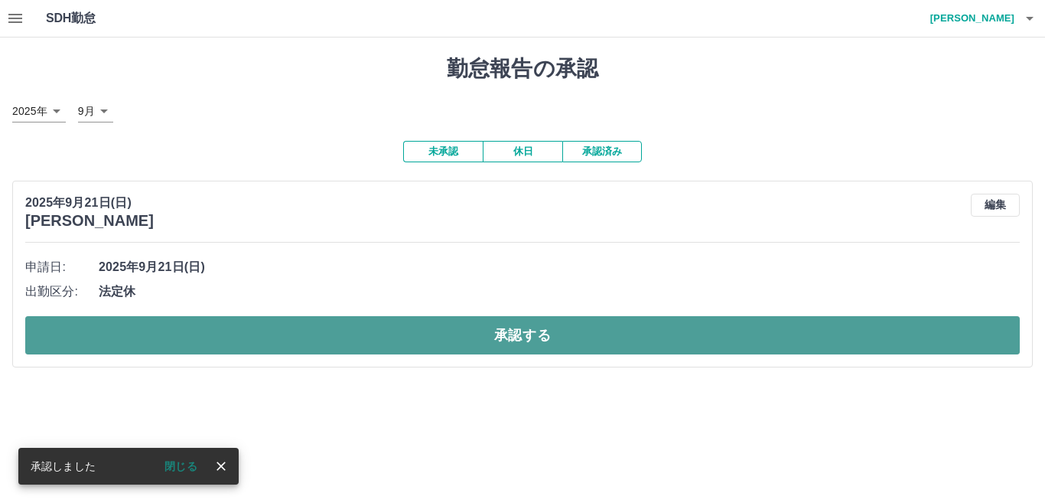
click at [506, 343] on button "承認する" at bounding box center [522, 335] width 994 height 38
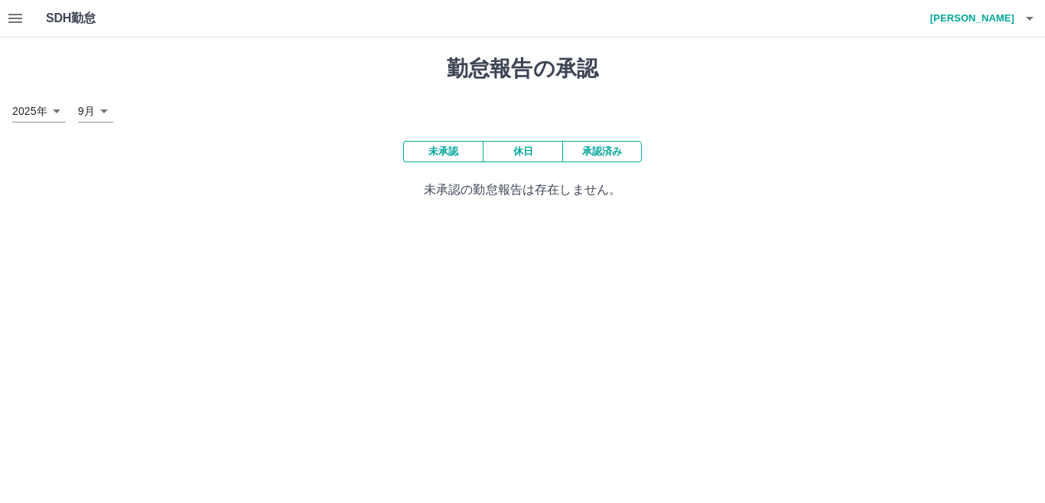
click at [12, 21] on icon "button" at bounding box center [15, 18] width 18 height 18
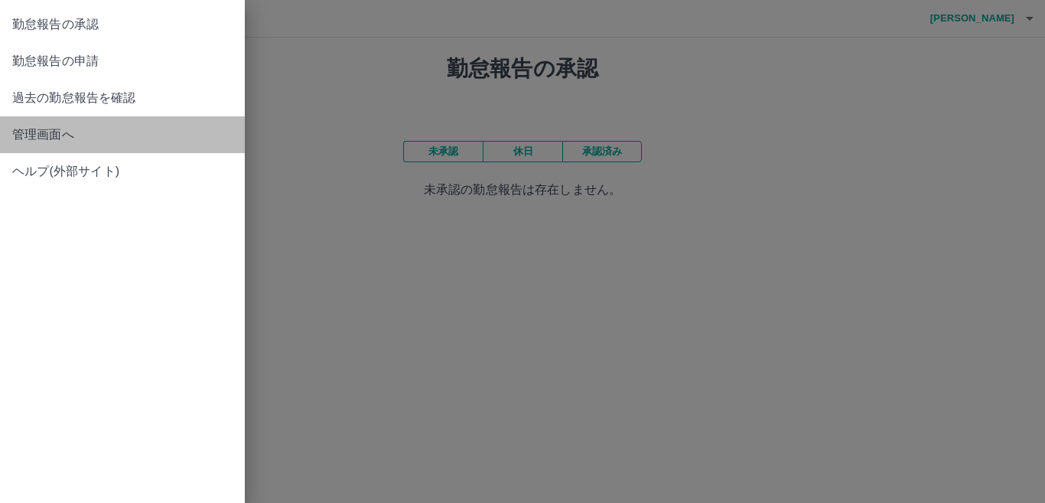
click at [35, 141] on span "管理画面へ" at bounding box center [122, 134] width 220 height 18
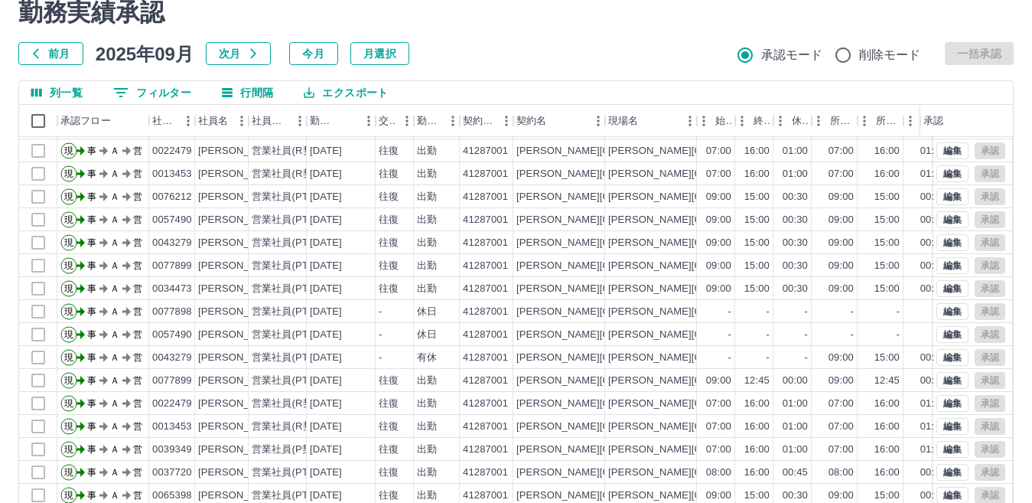
scroll to position [144, 0]
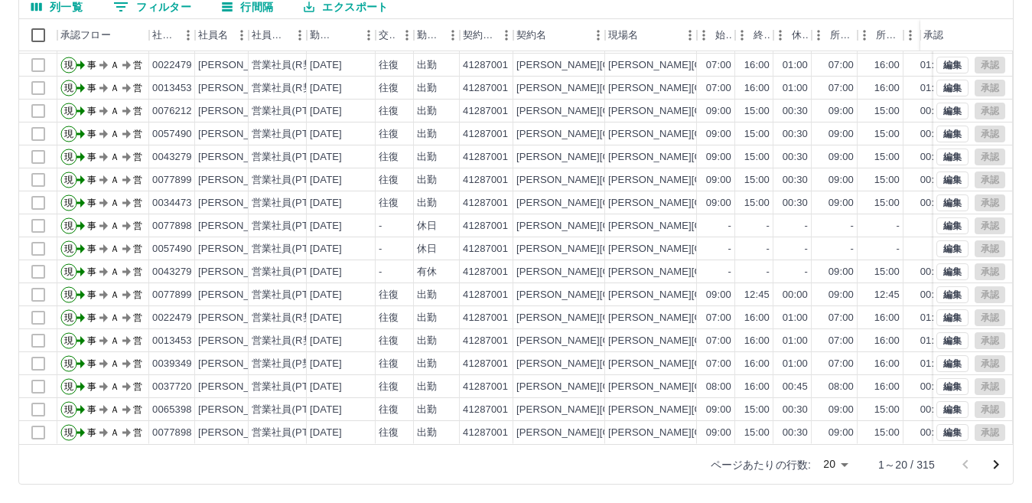
click at [994, 464] on icon "次のページへ" at bounding box center [996, 464] width 18 height 18
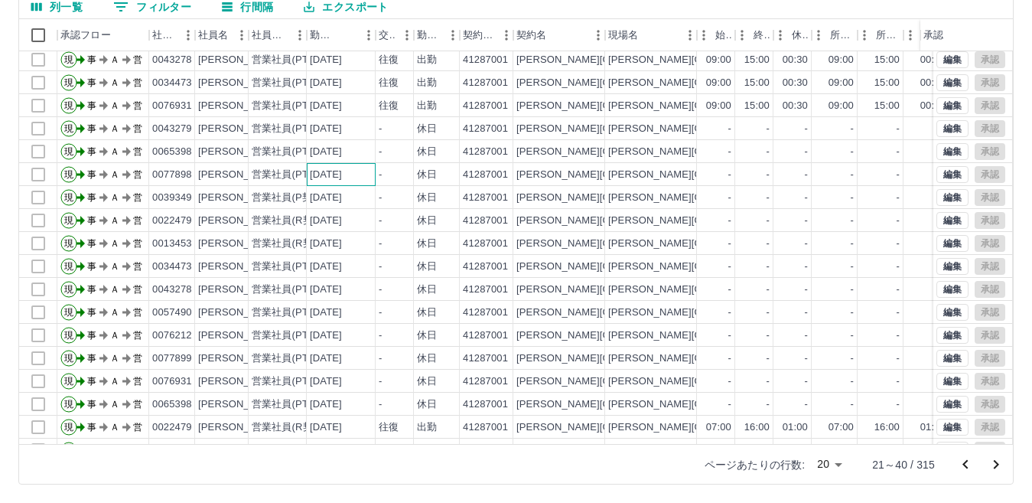
scroll to position [80, 0]
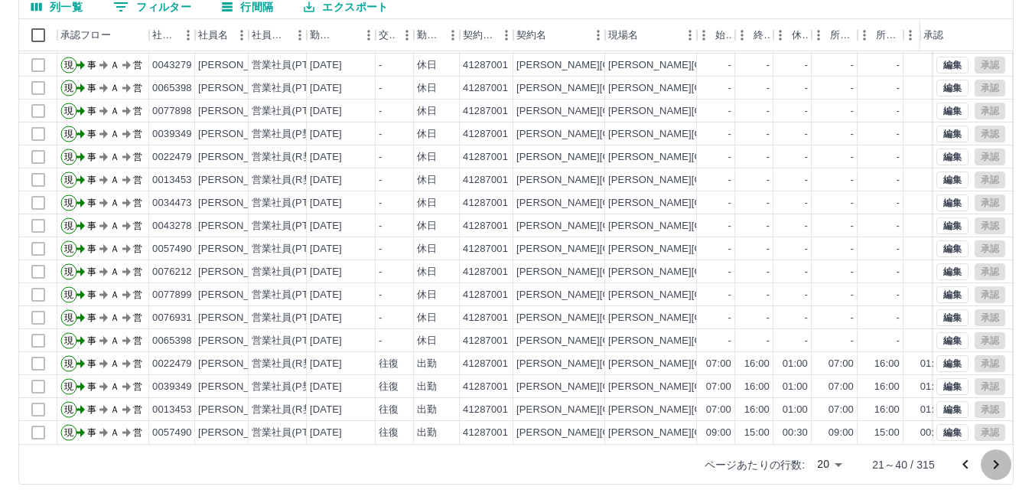
click at [994, 467] on icon "次のページへ" at bounding box center [996, 464] width 5 height 9
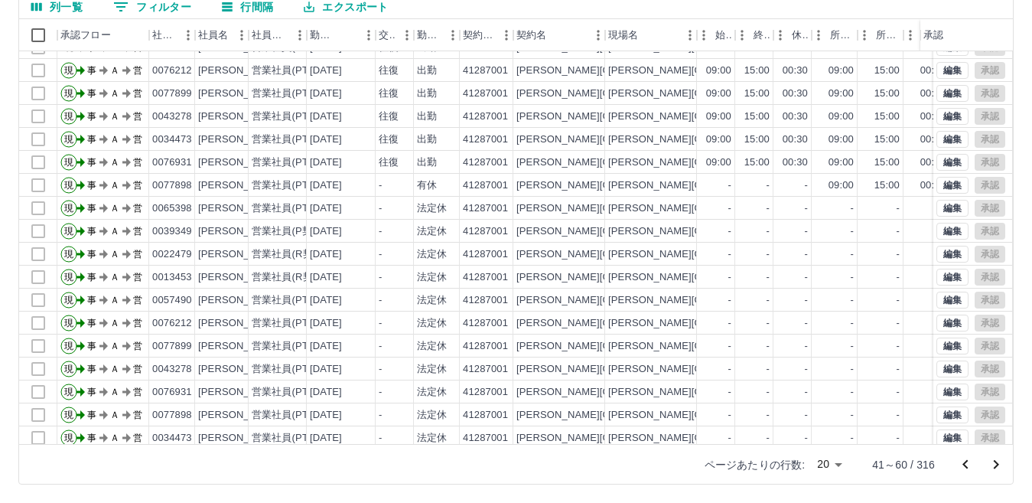
scroll to position [0, 0]
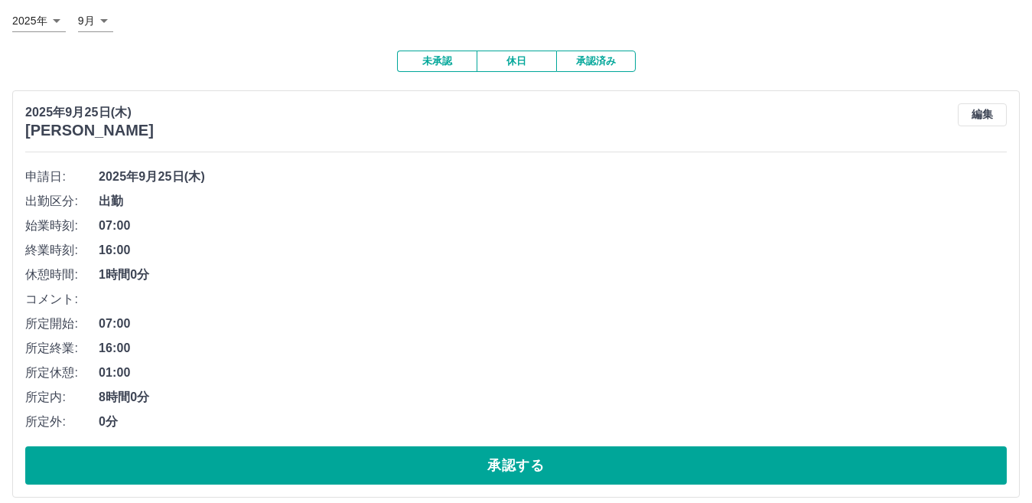
scroll to position [105, 0]
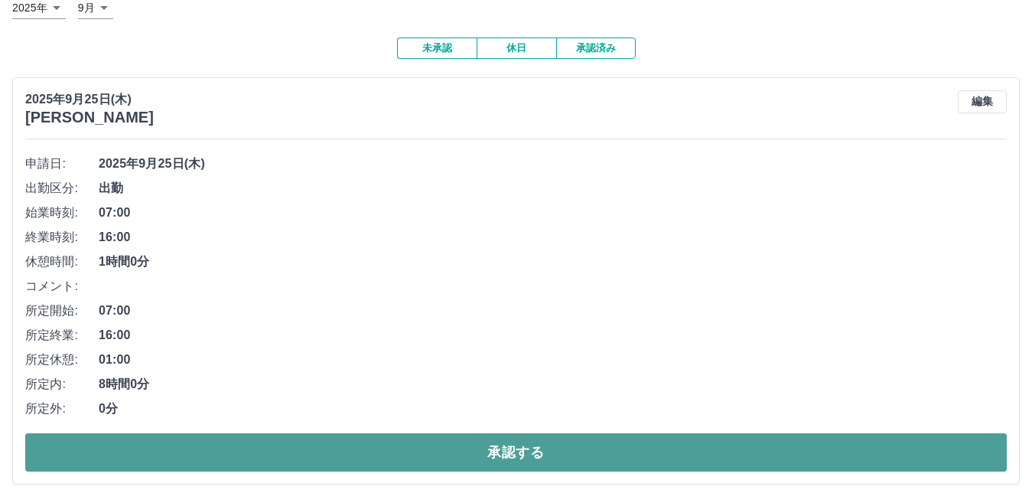
click at [482, 455] on button "承認する" at bounding box center [515, 452] width 981 height 38
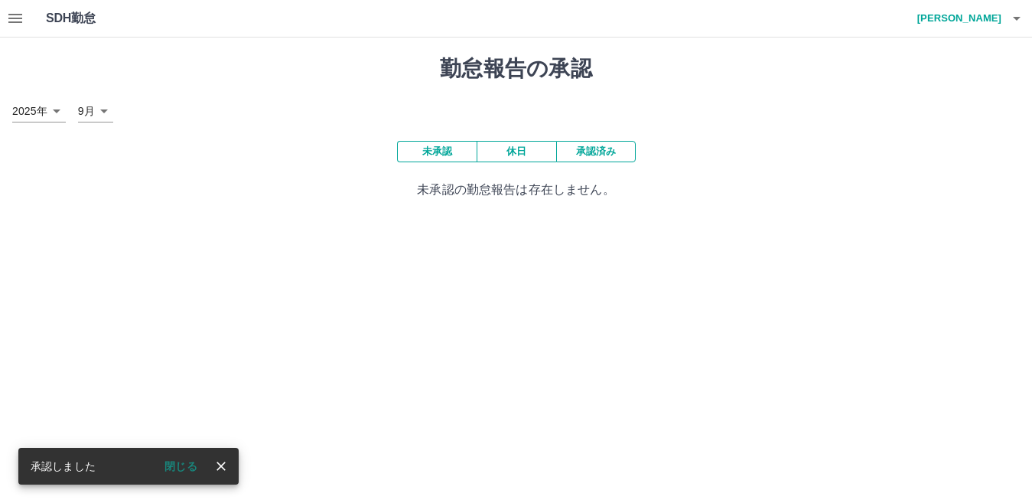
scroll to position [0, 0]
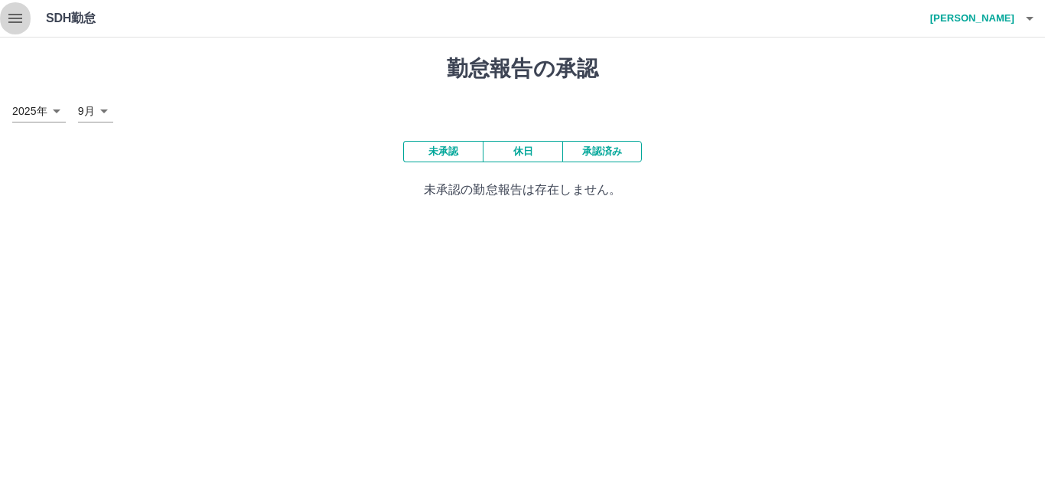
click at [14, 12] on icon "button" at bounding box center [15, 18] width 18 height 18
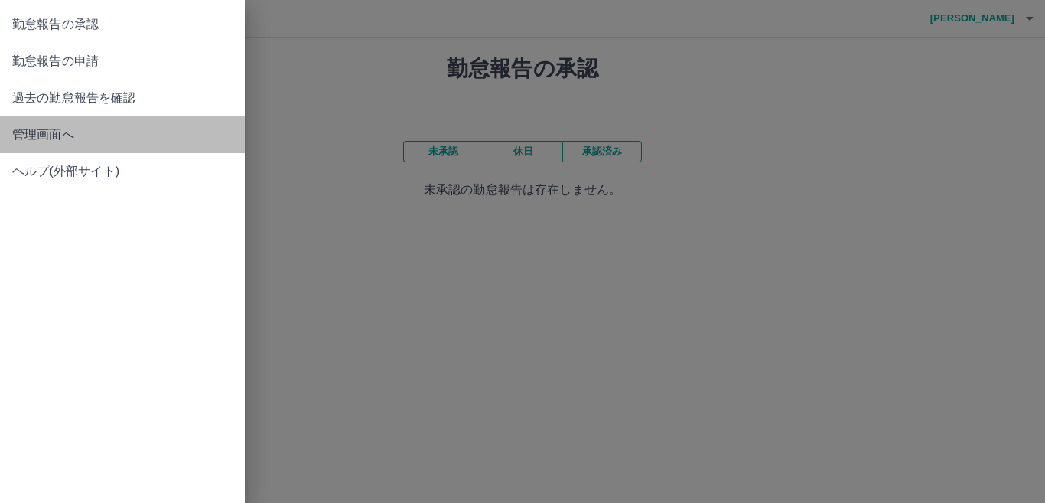
click at [59, 133] on span "管理画面へ" at bounding box center [122, 134] width 220 height 18
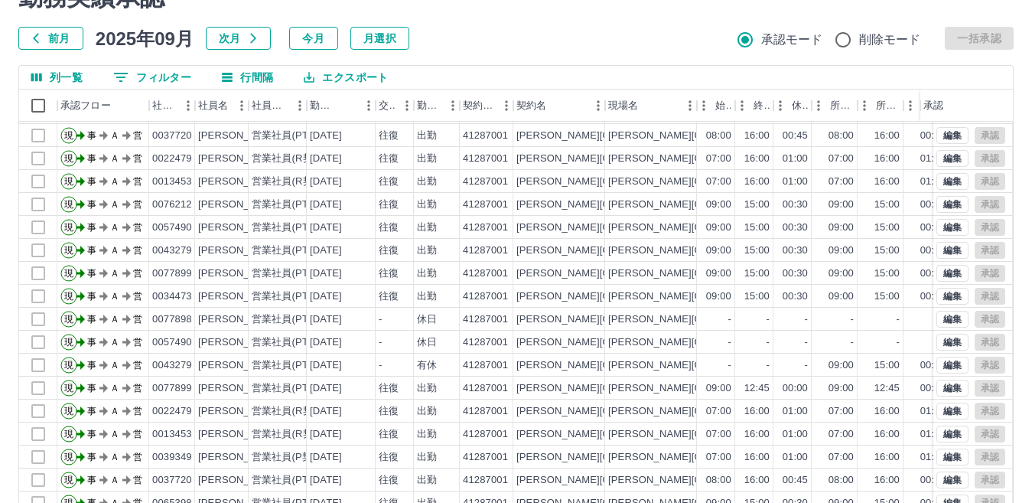
scroll to position [144, 0]
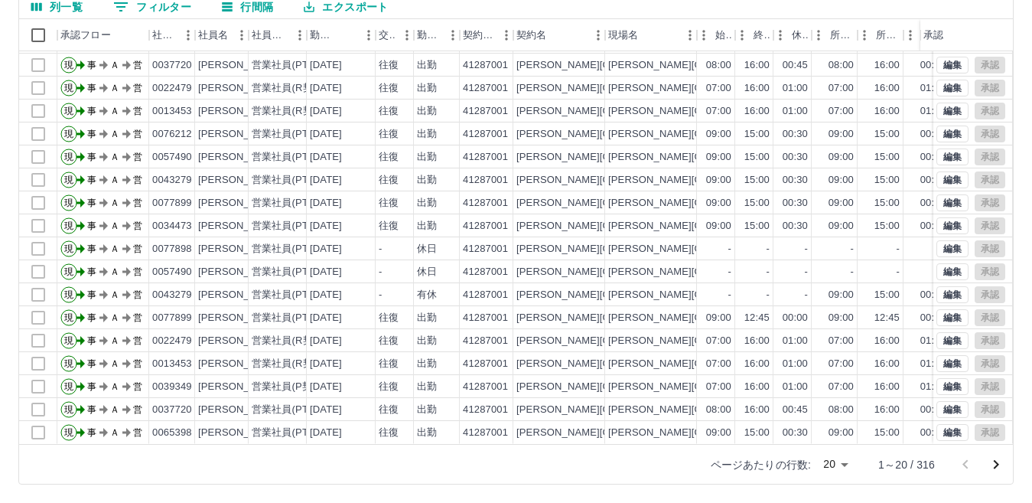
click at [995, 462] on icon "次のページへ" at bounding box center [996, 464] width 5 height 9
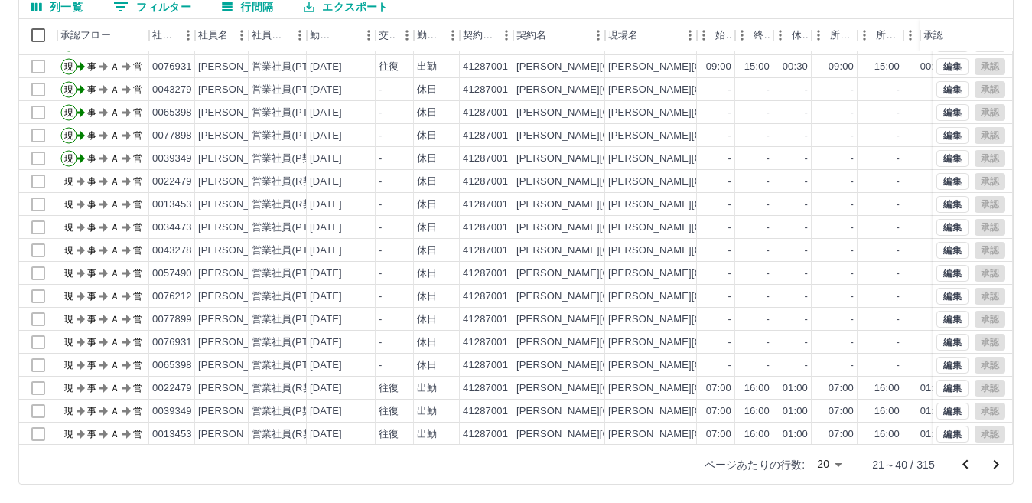
scroll to position [80, 0]
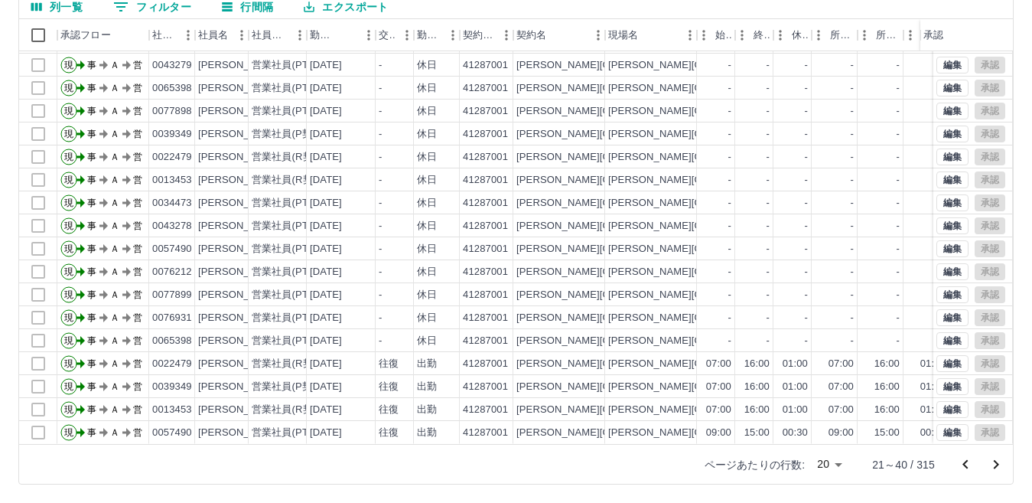
click at [994, 462] on icon "次のページへ" at bounding box center [996, 464] width 18 height 18
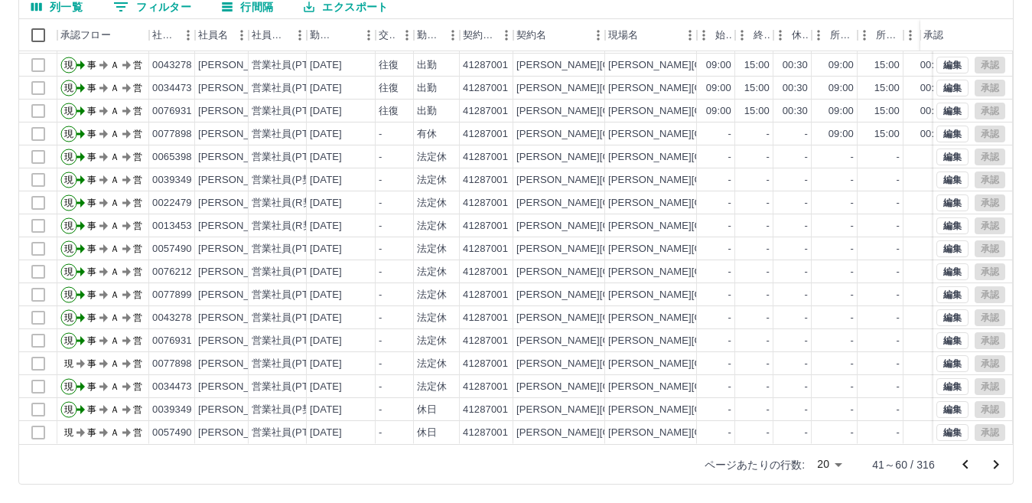
click at [993, 460] on icon "次のページへ" at bounding box center [996, 464] width 18 height 18
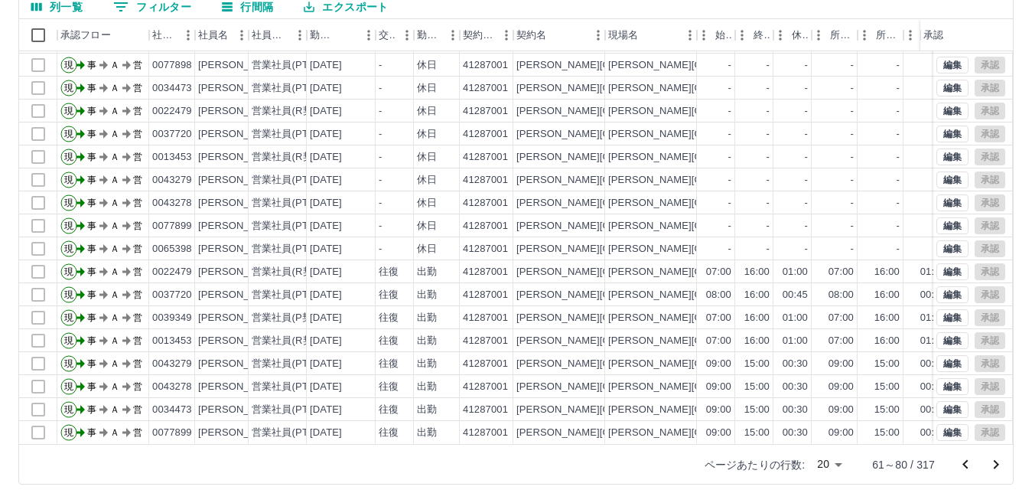
click at [996, 462] on icon "次のページへ" at bounding box center [996, 464] width 5 height 9
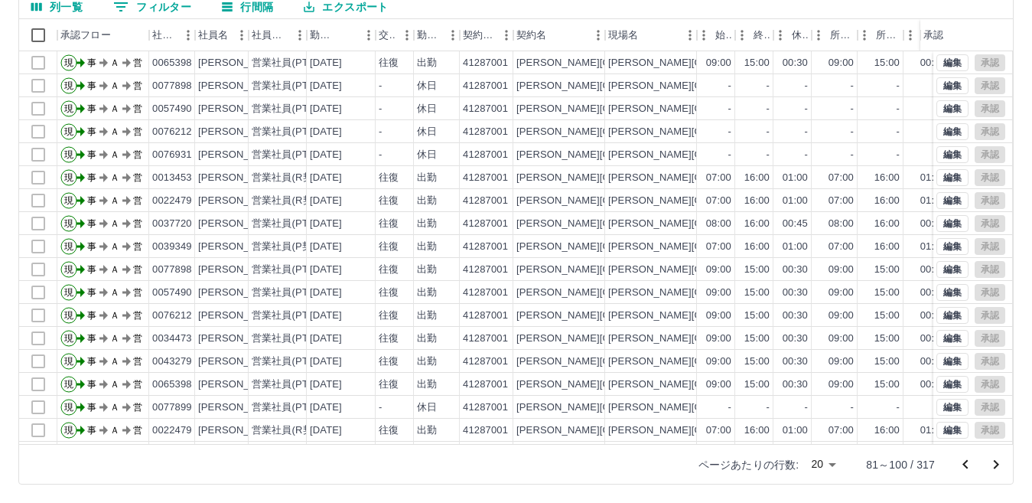
scroll to position [0, 0]
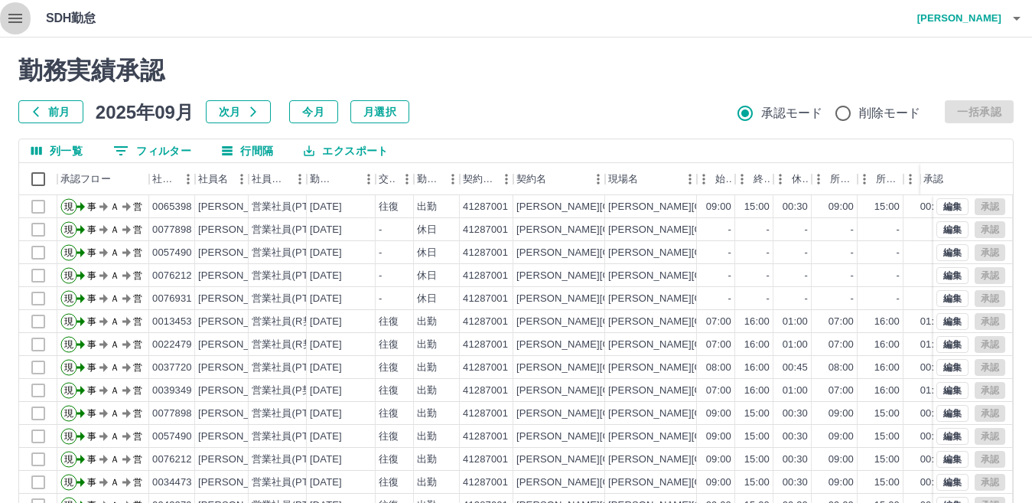
click at [13, 14] on icon "button" at bounding box center [15, 18] width 18 height 18
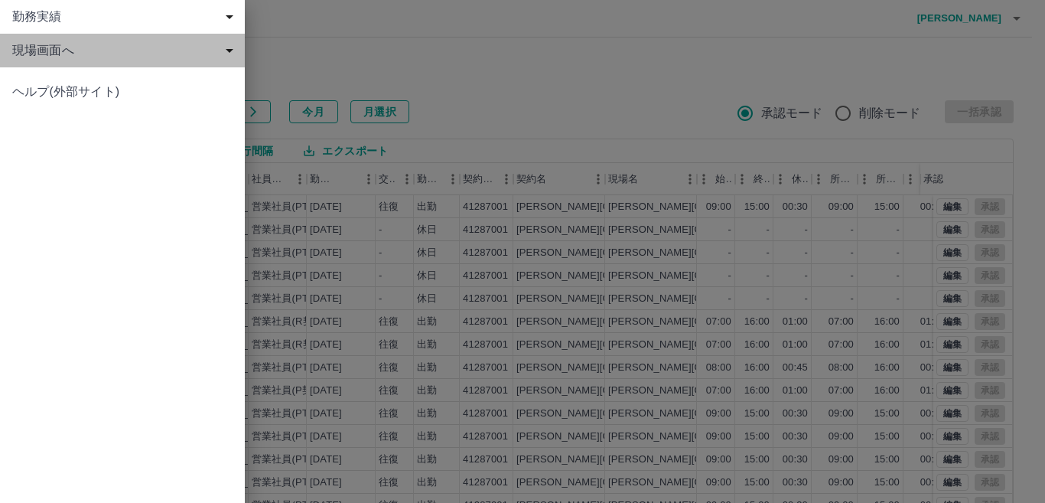
click at [60, 50] on span "現場画面へ" at bounding box center [125, 50] width 226 height 18
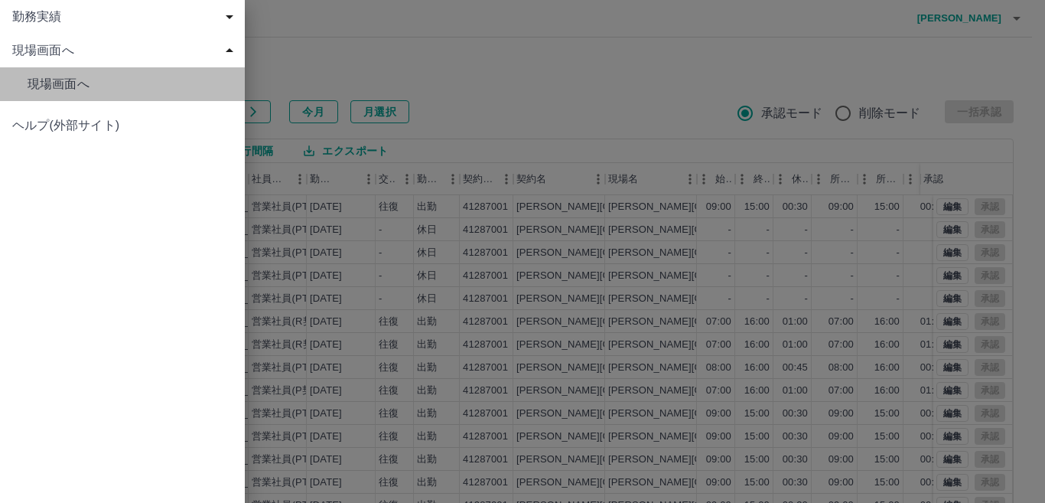
click at [84, 88] on span "現場画面へ" at bounding box center [130, 84] width 205 height 18
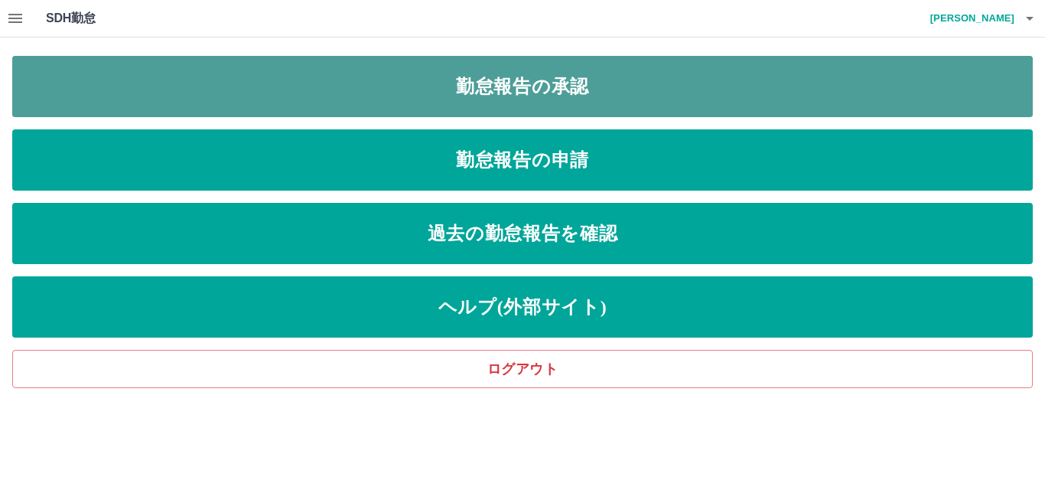
click at [92, 99] on link "勤怠報告の承認" at bounding box center [522, 86] width 1020 height 61
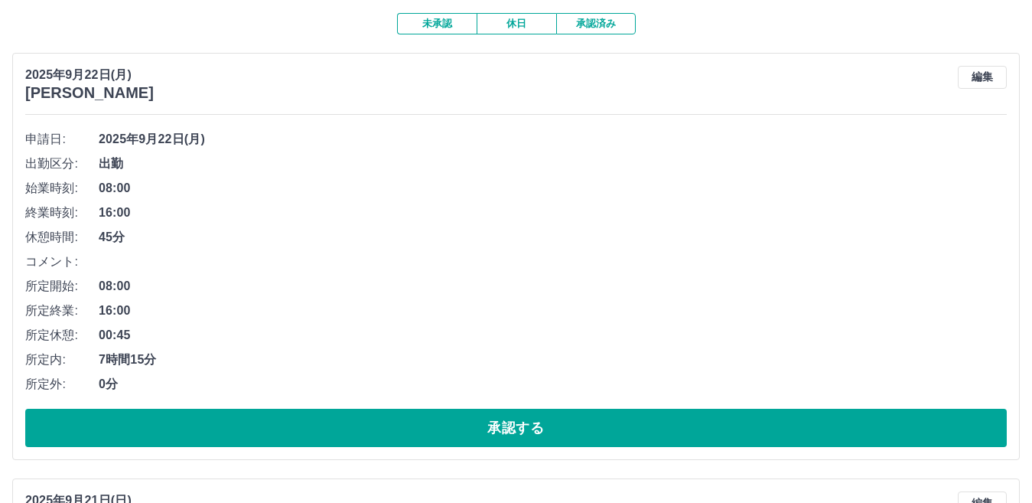
scroll to position [76, 0]
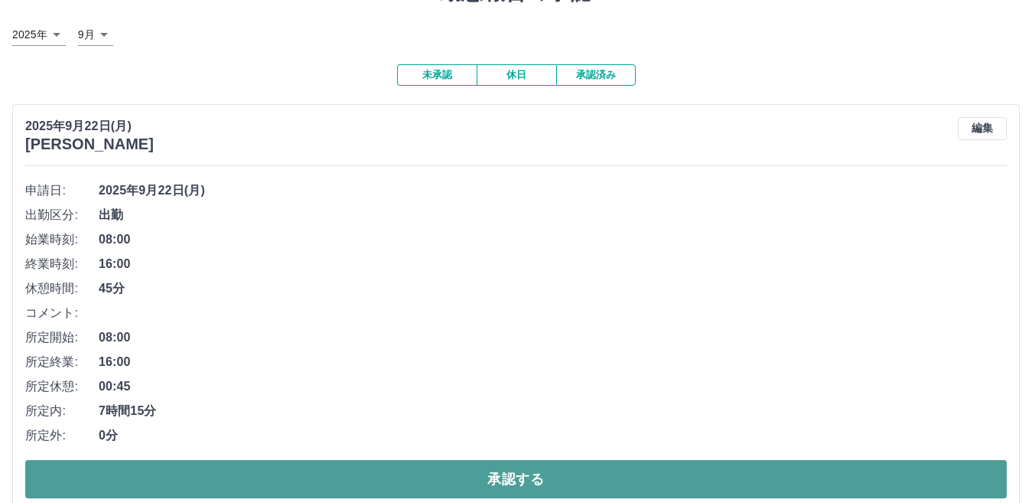
click at [520, 486] on button "承認する" at bounding box center [515, 479] width 981 height 38
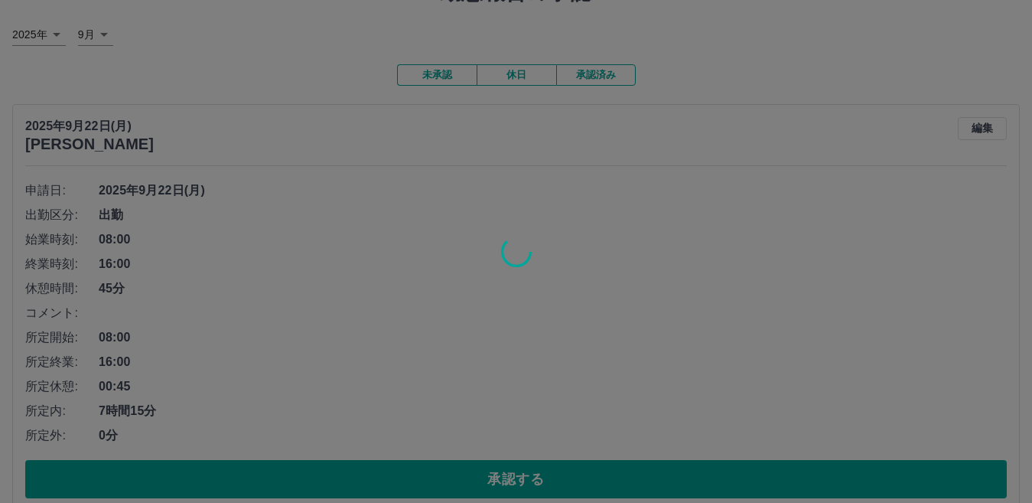
scroll to position [0, 0]
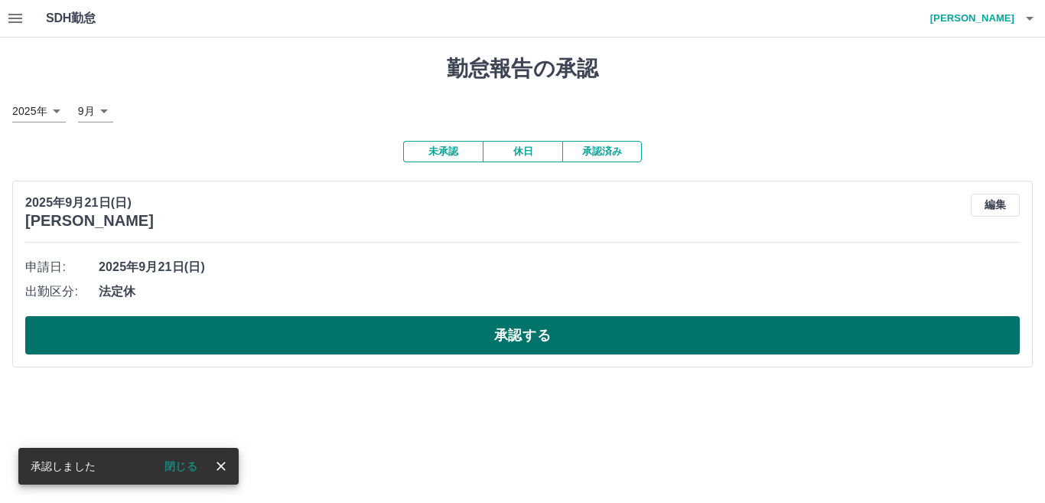
click at [459, 343] on button "承認する" at bounding box center [522, 335] width 994 height 38
click at [455, 336] on button "承認する" at bounding box center [522, 335] width 994 height 38
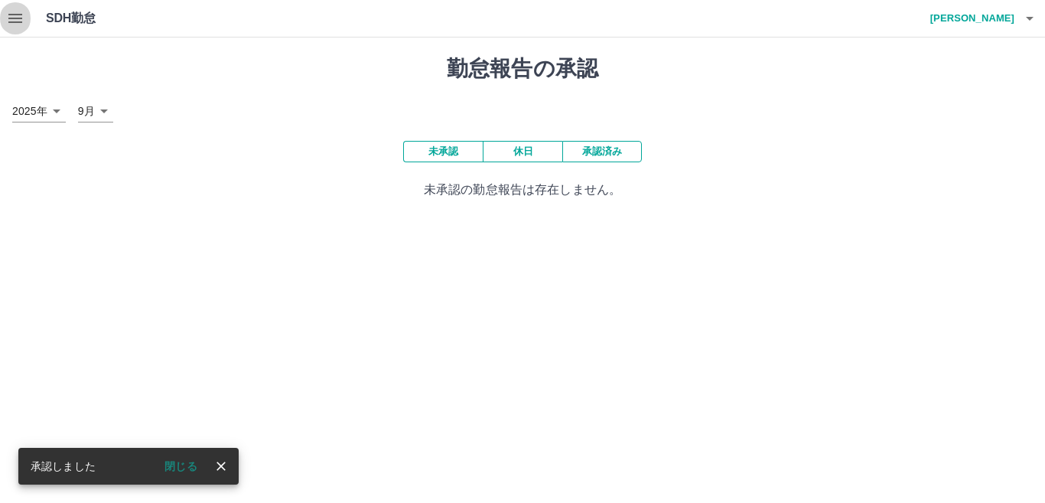
click at [11, 17] on icon "button" at bounding box center [15, 18] width 18 height 18
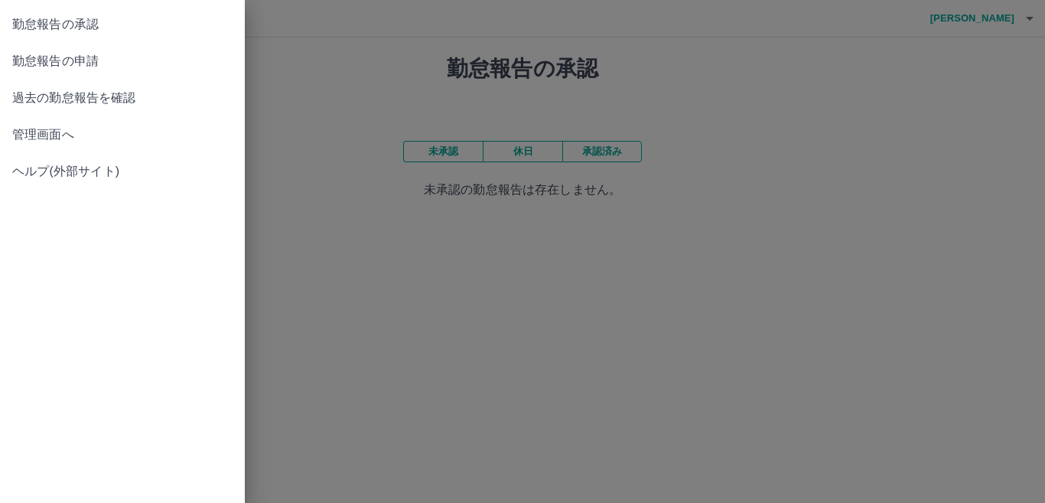
click at [51, 138] on span "管理画面へ" at bounding box center [122, 134] width 220 height 18
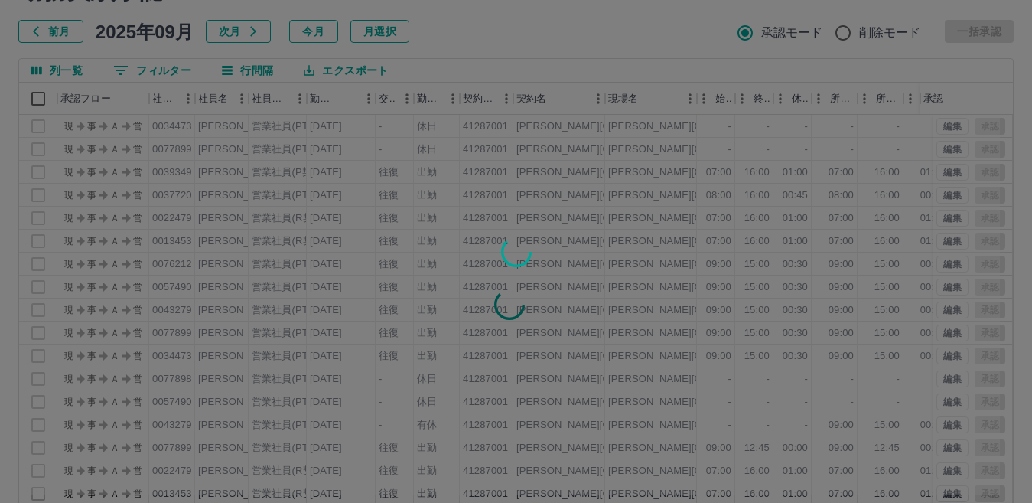
scroll to position [144, 0]
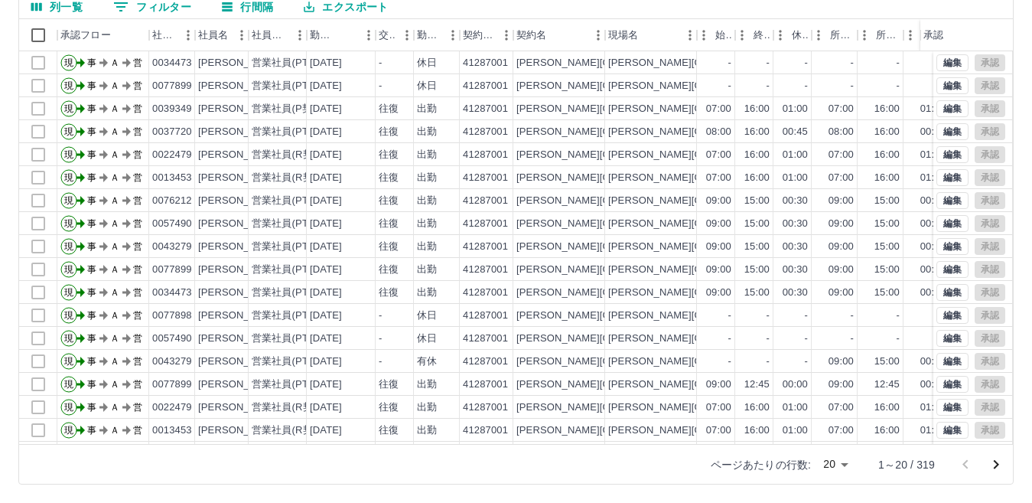
click at [994, 465] on icon "次のページへ" at bounding box center [996, 464] width 18 height 18
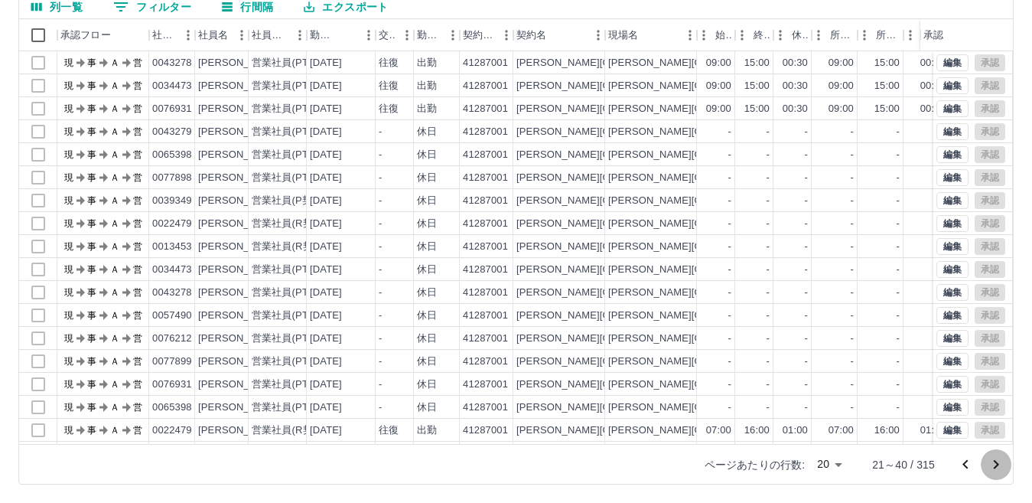
click at [997, 467] on icon "次のページへ" at bounding box center [996, 464] width 18 height 18
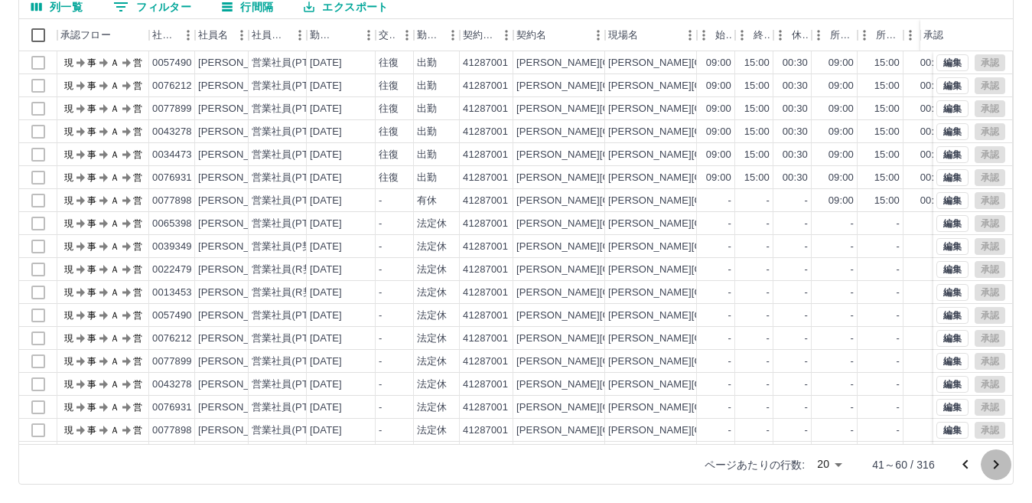
click at [997, 467] on icon "次のページへ" at bounding box center [996, 464] width 18 height 18
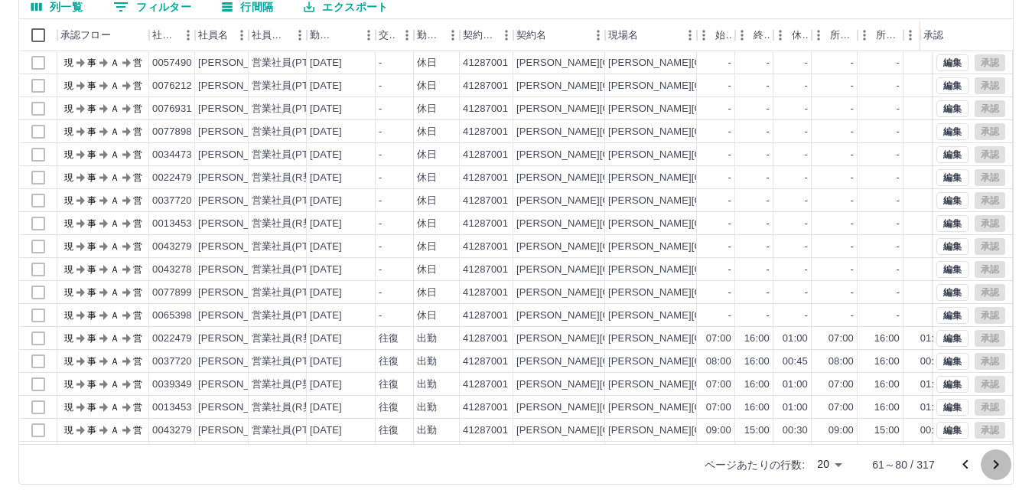
click at [997, 467] on icon "次のページへ" at bounding box center [996, 464] width 18 height 18
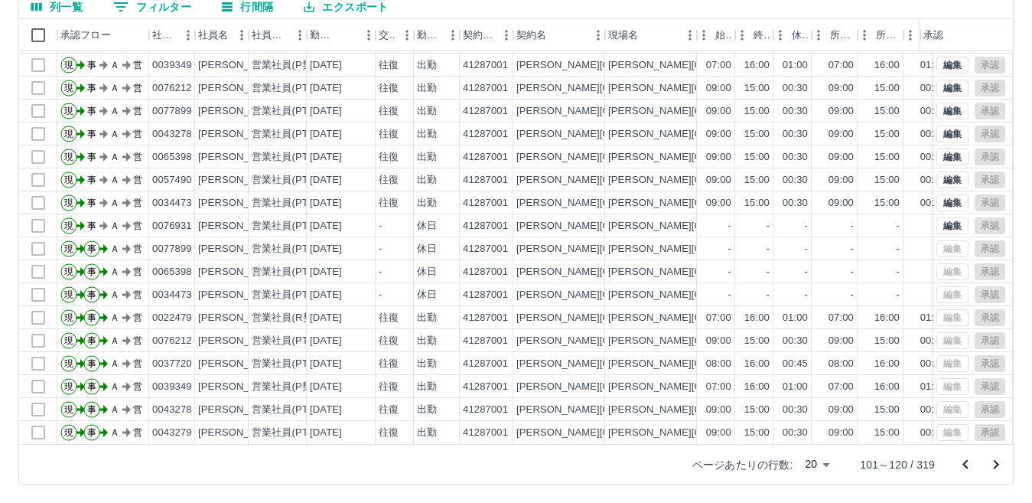
click at [960, 464] on icon "前のページへ" at bounding box center [965, 464] width 18 height 18
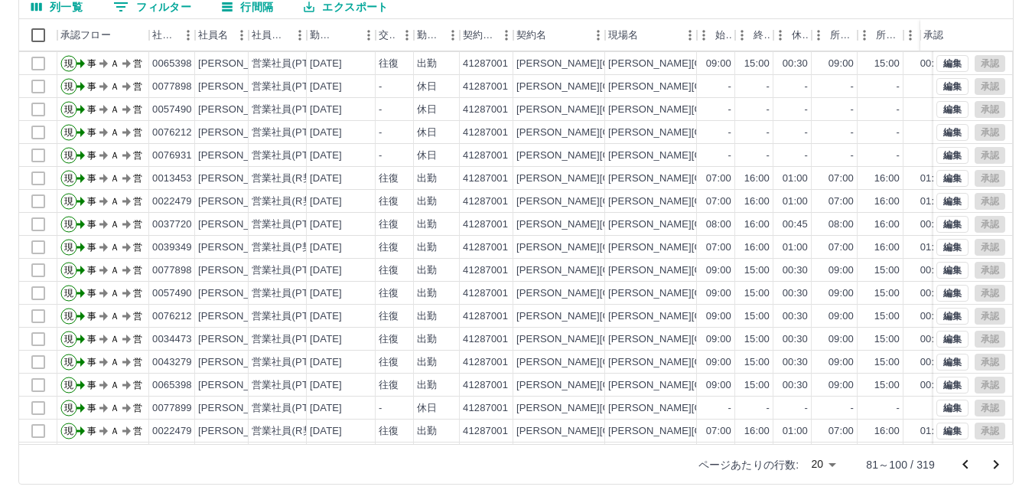
scroll to position [80, 0]
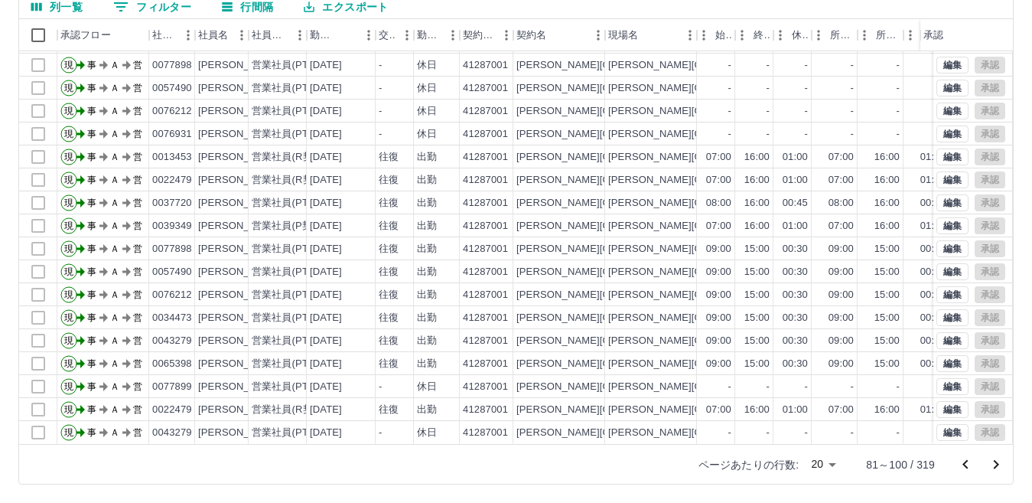
click at [963, 465] on icon "前のページへ" at bounding box center [965, 464] width 18 height 18
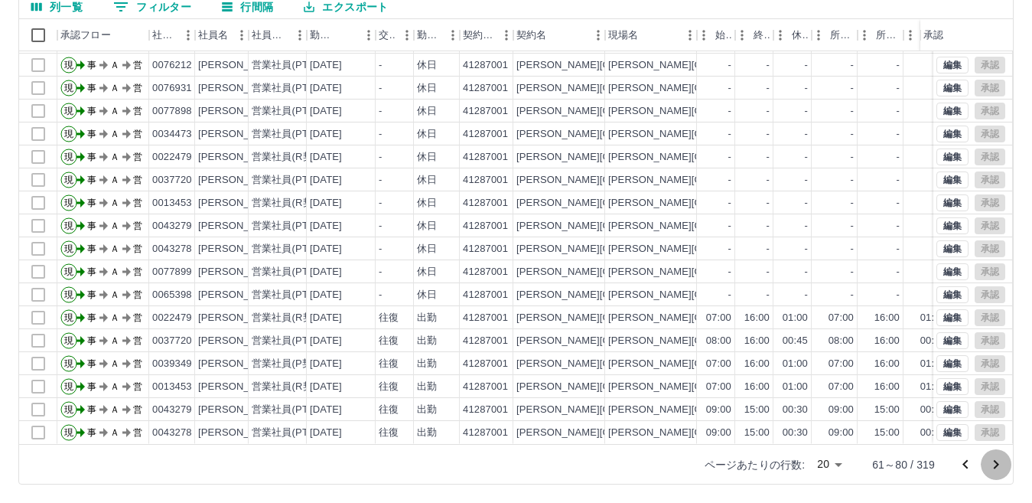
click at [997, 467] on icon "次のページへ" at bounding box center [996, 464] width 18 height 18
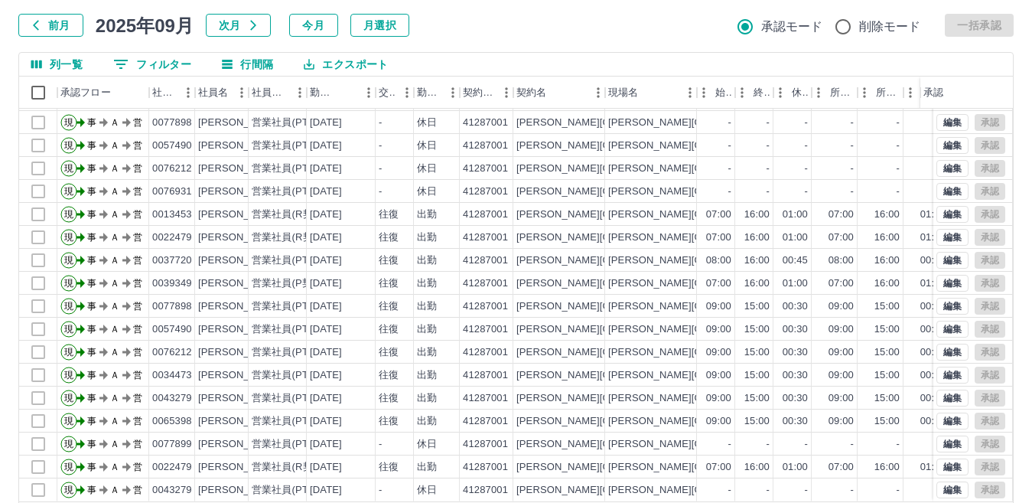
scroll to position [144, 0]
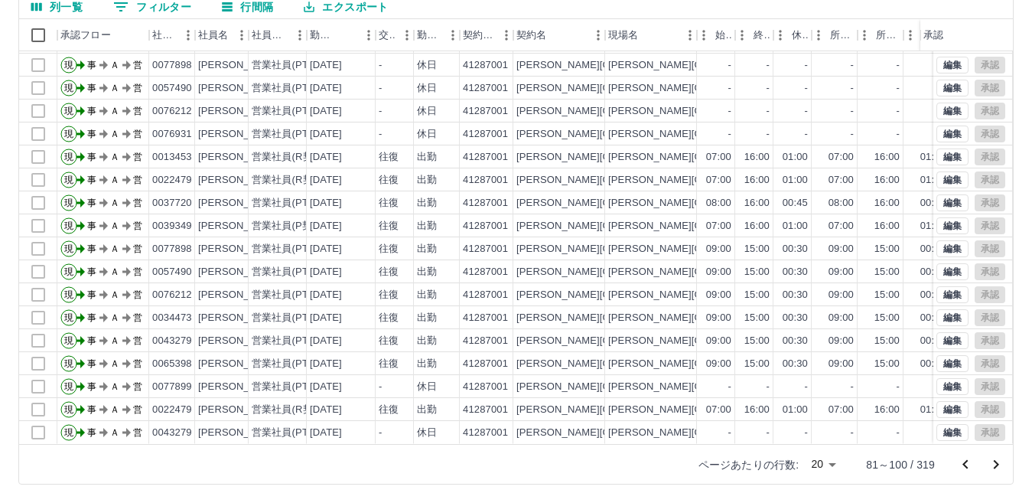
click at [958, 464] on icon "前のページへ" at bounding box center [965, 464] width 18 height 18
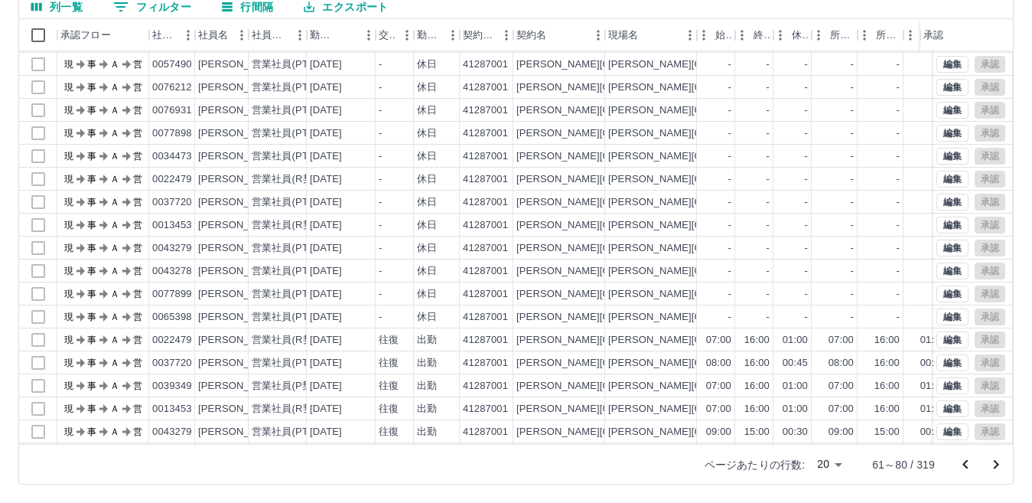
scroll to position [80, 0]
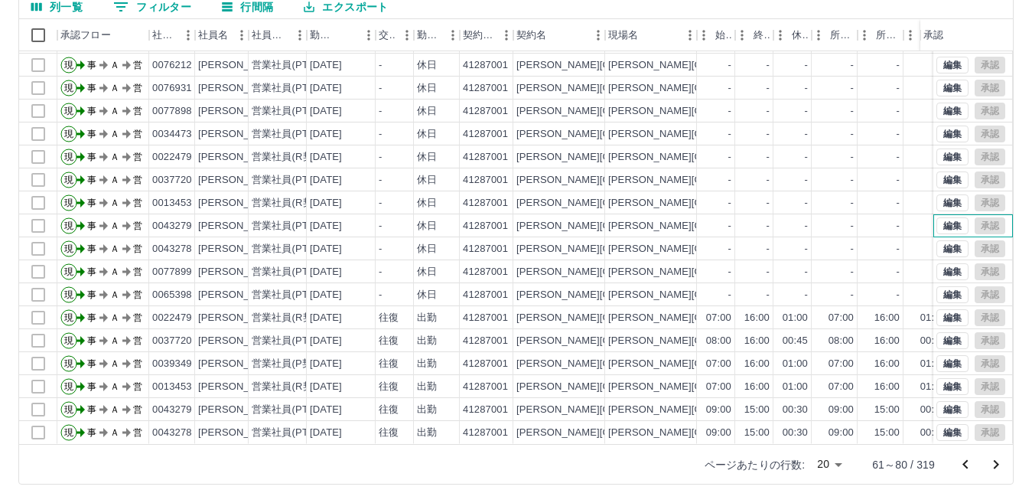
drag, startPoint x: 948, startPoint y: 202, endPoint x: 1044, endPoint y: 41, distance: 187.6
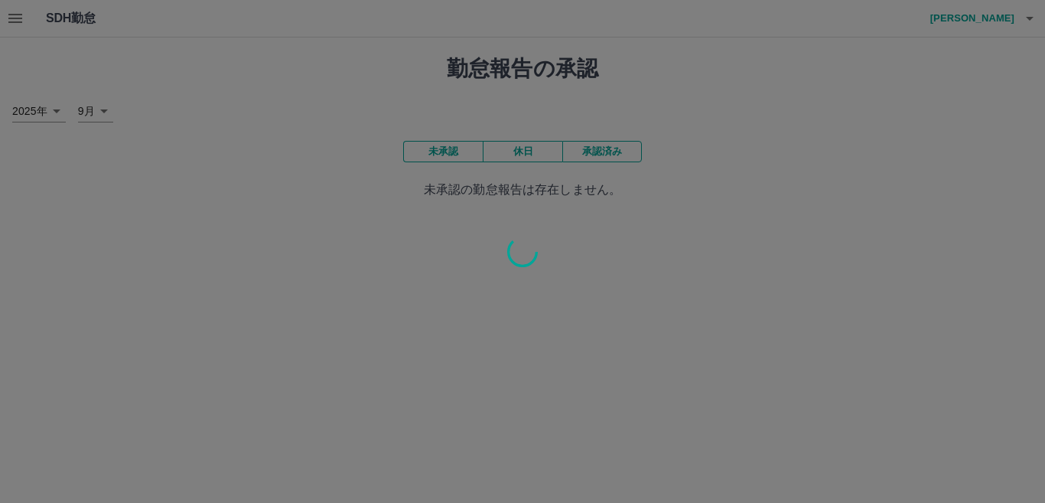
click at [14, 14] on div at bounding box center [522, 251] width 1045 height 503
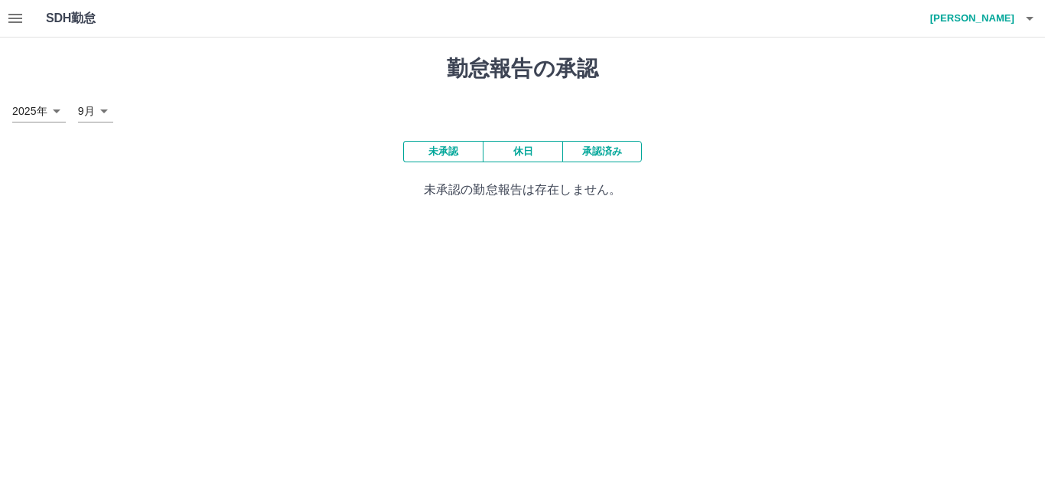
click at [972, 21] on h4 "高野　智絵" at bounding box center [968, 18] width 92 height 37
click at [965, 106] on li "ログアウト" at bounding box center [964, 112] width 135 height 28
